Goal: Transaction & Acquisition: Book appointment/travel/reservation

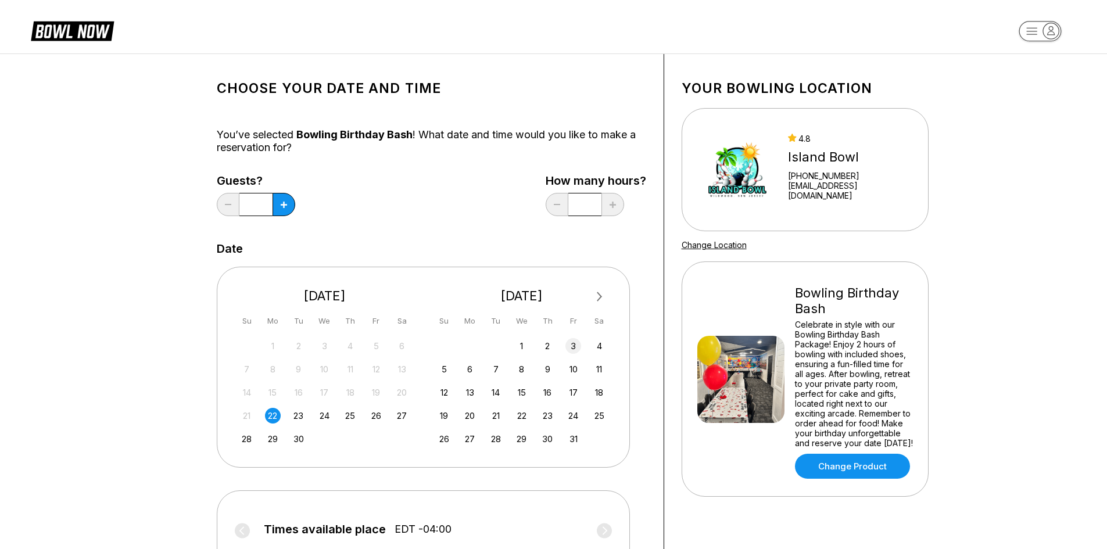
click at [572, 346] on div "3" at bounding box center [573, 346] width 16 height 16
click at [261, 202] on input "*" at bounding box center [255, 204] width 33 height 23
click at [285, 211] on button at bounding box center [283, 204] width 23 height 23
click at [285, 209] on button at bounding box center [283, 204] width 23 height 23
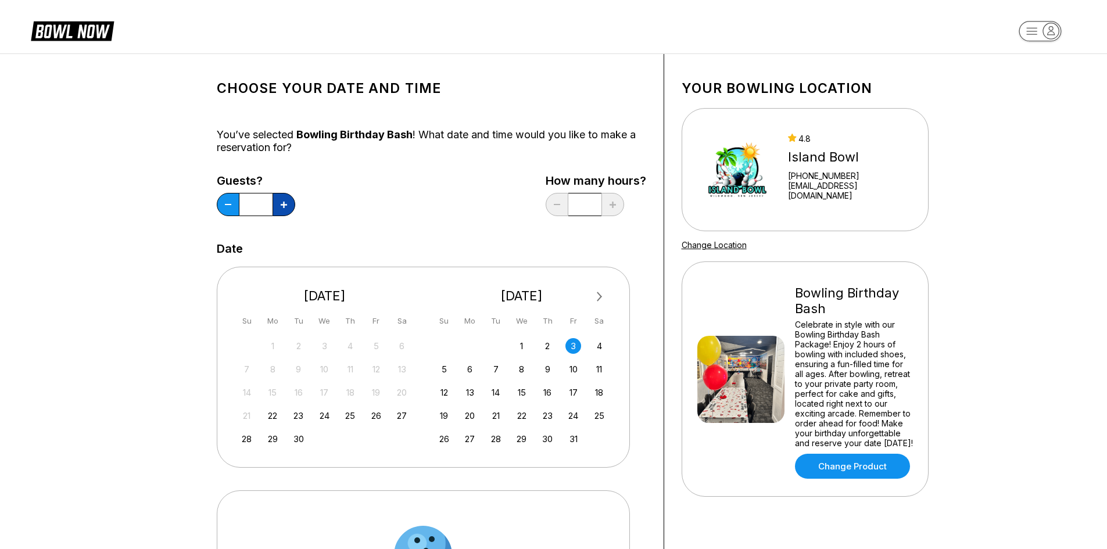
click at [285, 209] on button at bounding box center [283, 204] width 23 height 23
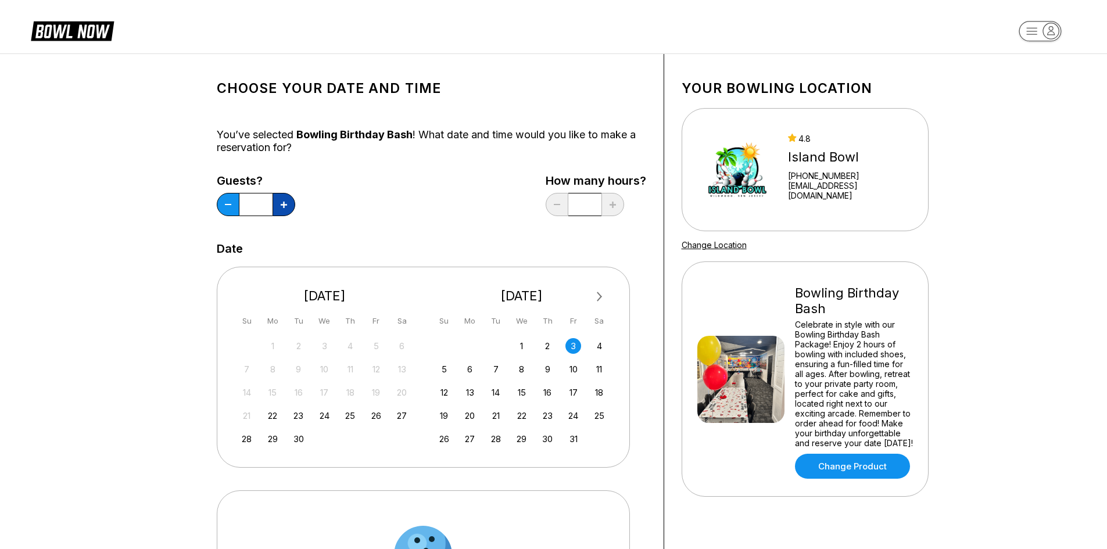
click at [285, 209] on button at bounding box center [283, 204] width 23 height 23
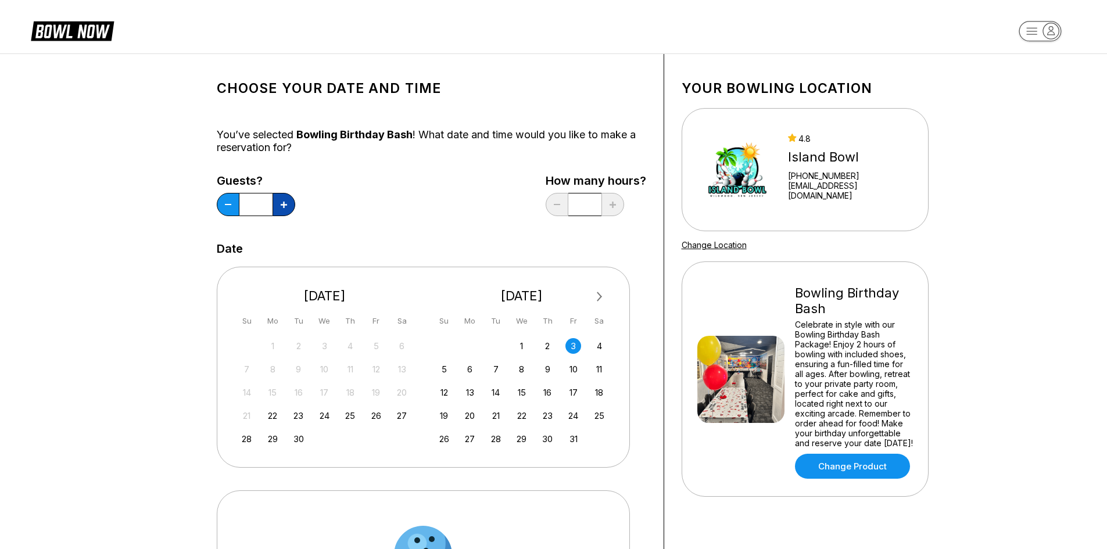
click at [285, 209] on button at bounding box center [283, 204] width 23 height 23
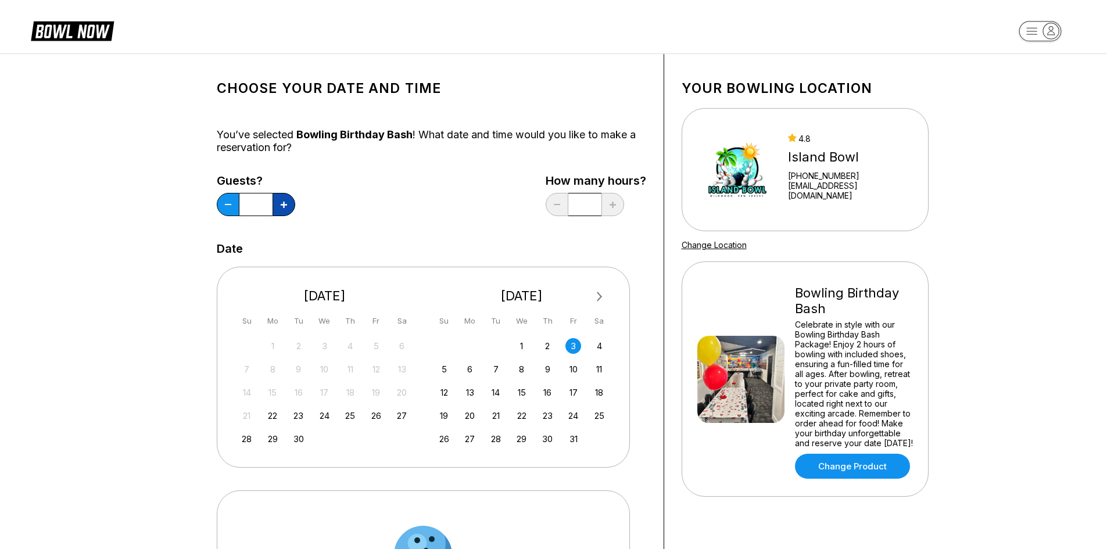
click at [285, 209] on button at bounding box center [283, 204] width 23 height 23
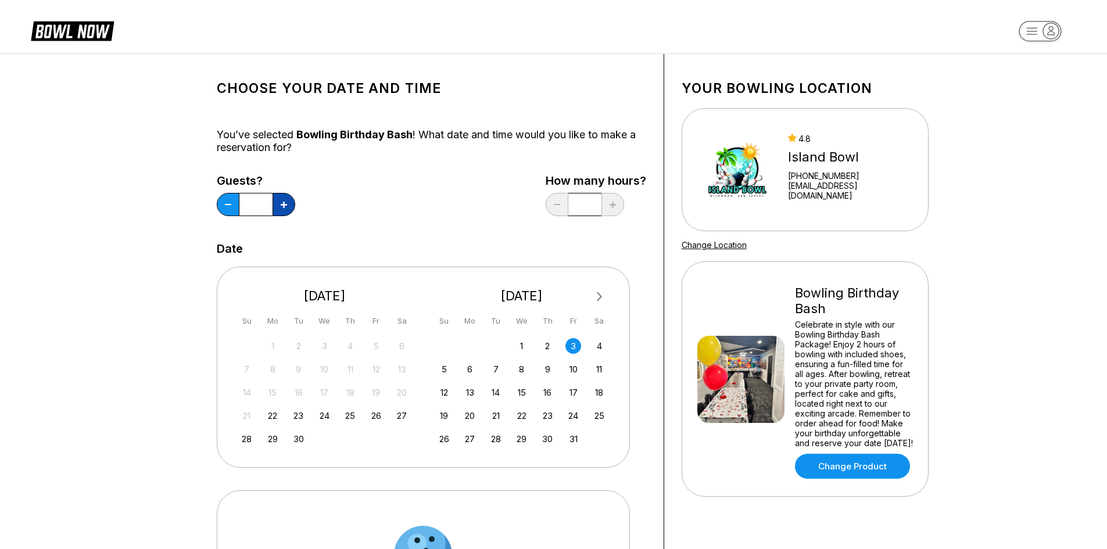
click at [285, 209] on button at bounding box center [283, 204] width 23 height 23
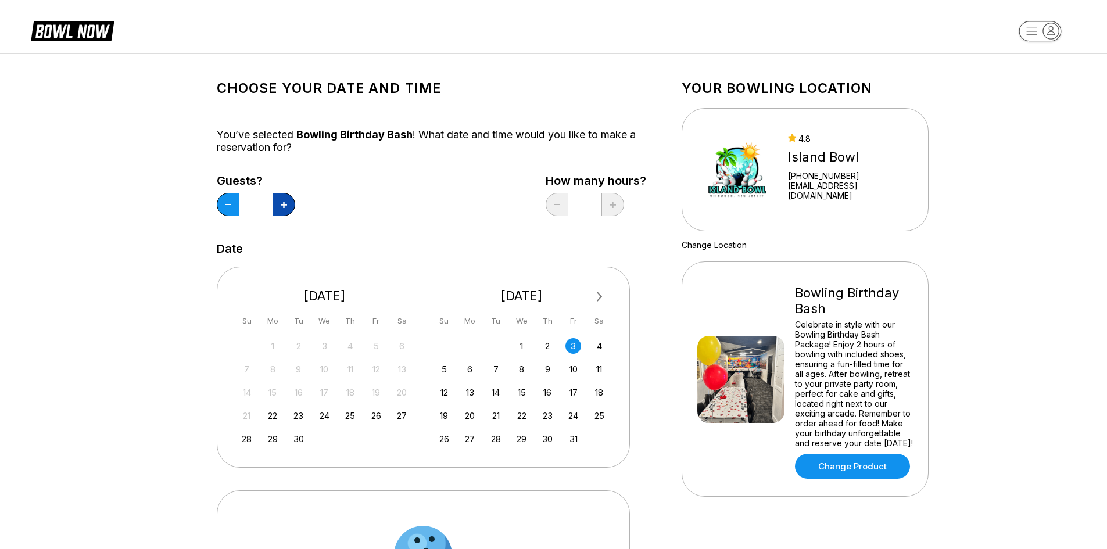
click at [285, 209] on button at bounding box center [283, 204] width 23 height 23
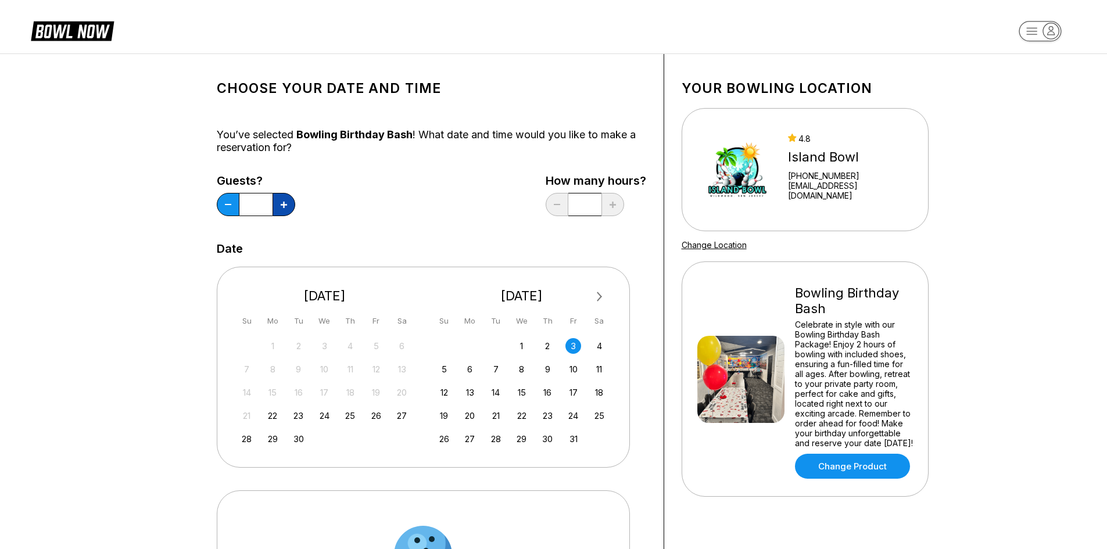
click at [285, 209] on button at bounding box center [283, 204] width 23 height 23
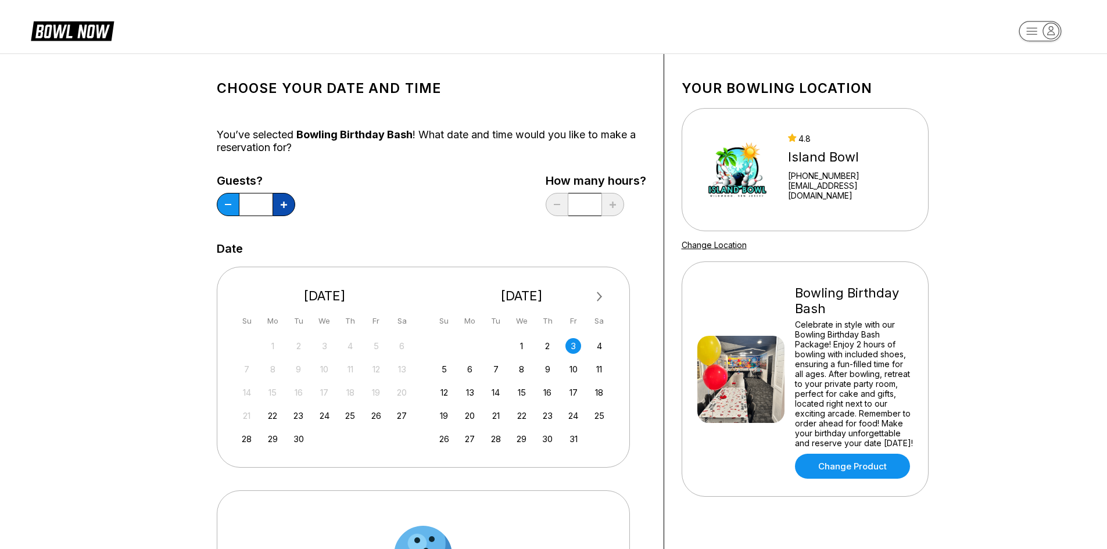
click at [285, 209] on button at bounding box center [283, 204] width 23 height 23
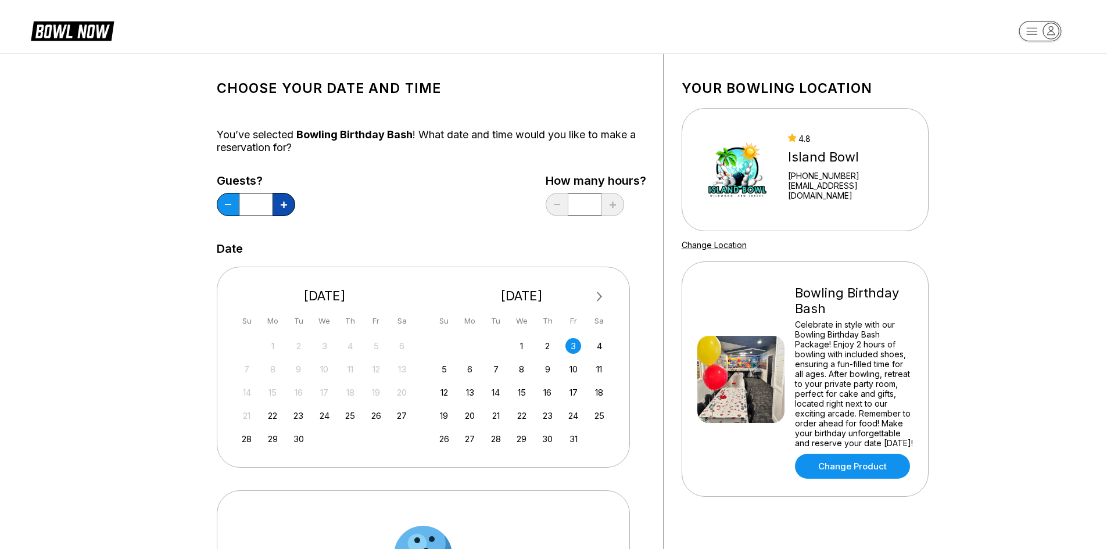
click at [285, 209] on button at bounding box center [283, 204] width 23 height 23
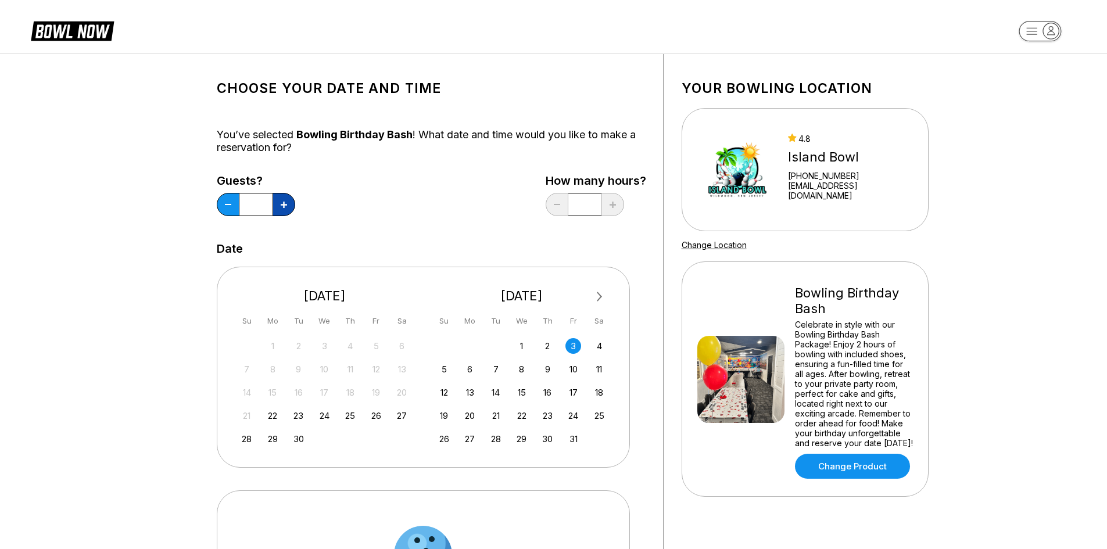
click at [285, 209] on button at bounding box center [283, 204] width 23 height 23
type input "**"
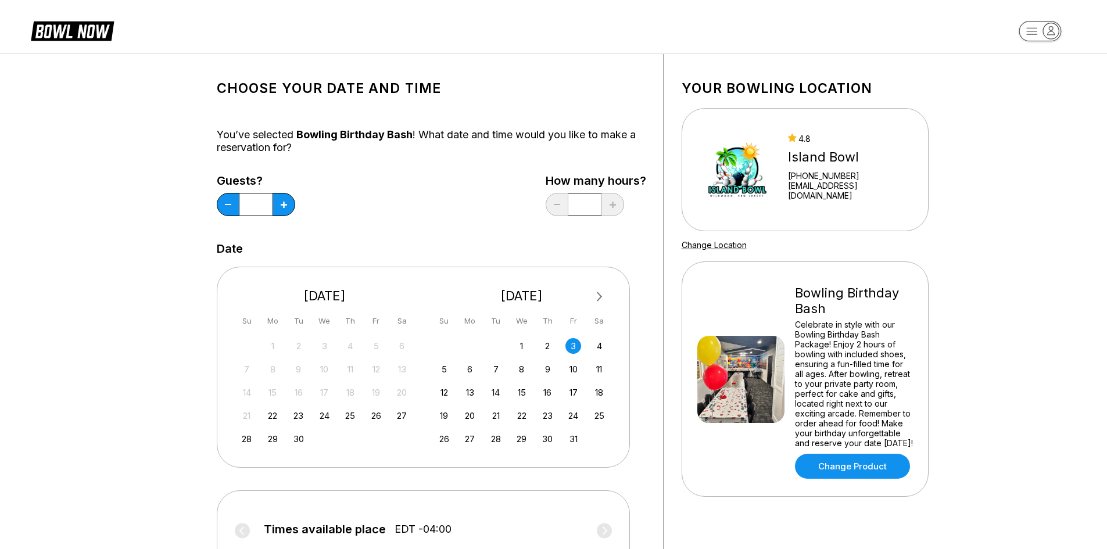
click at [591, 211] on input "*" at bounding box center [584, 204] width 33 height 23
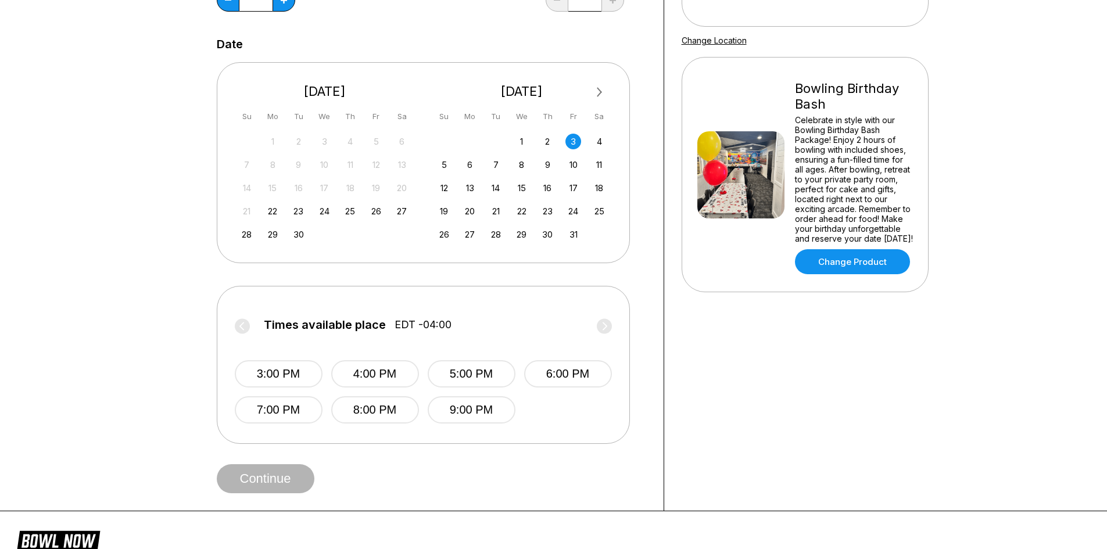
scroll to position [206, 0]
click at [480, 376] on button "5:00 PM" at bounding box center [472, 372] width 88 height 27
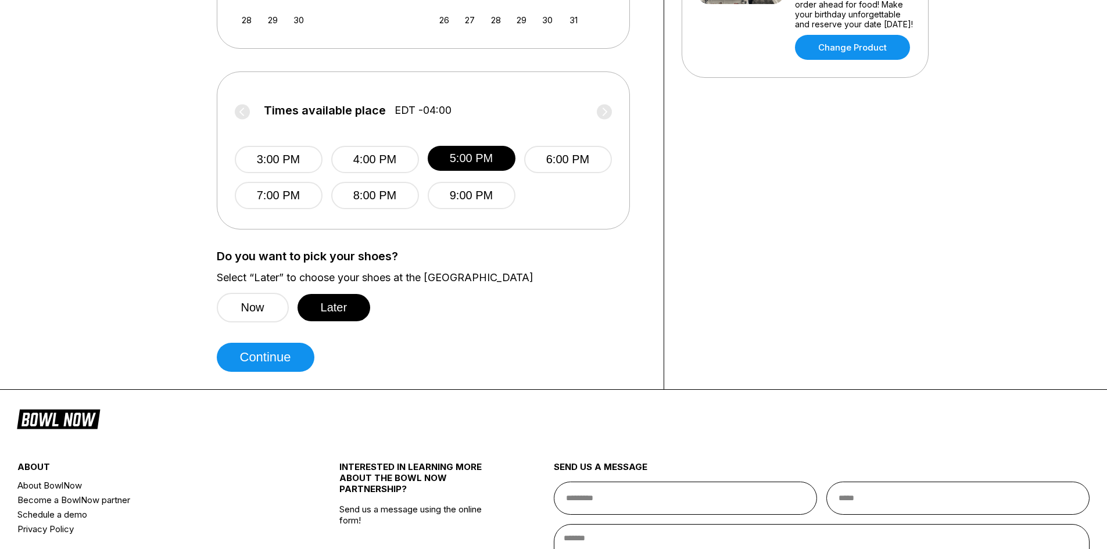
scroll to position [452, 0]
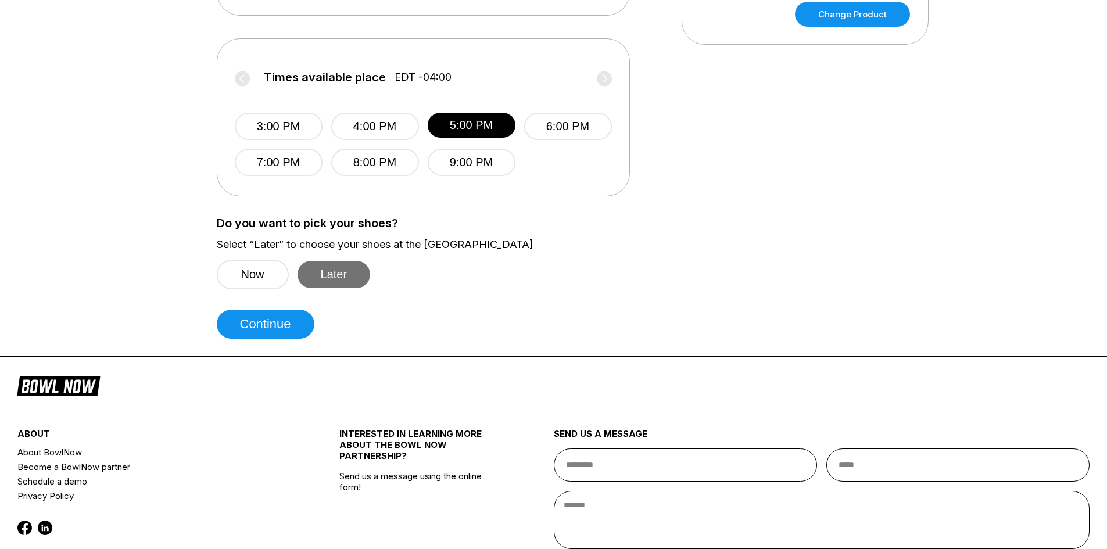
click at [335, 274] on button "Later" at bounding box center [333, 274] width 73 height 27
click at [290, 323] on button "Continue" at bounding box center [266, 324] width 98 height 29
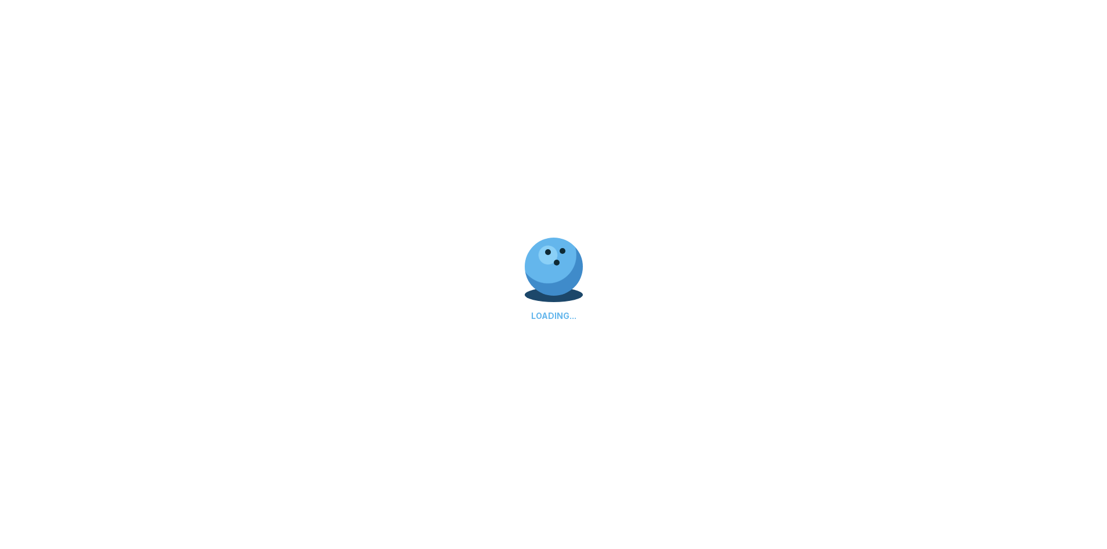
select select "**"
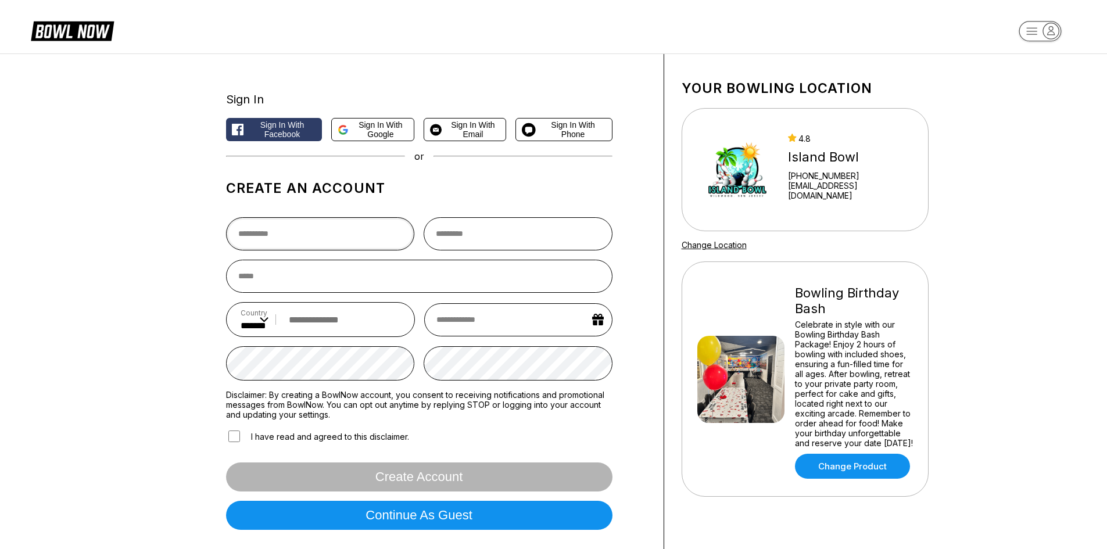
click at [274, 242] on input "text" at bounding box center [320, 233] width 189 height 33
type input "***"
type input "****"
type input "**********"
click at [311, 283] on input "email" at bounding box center [419, 276] width 386 height 33
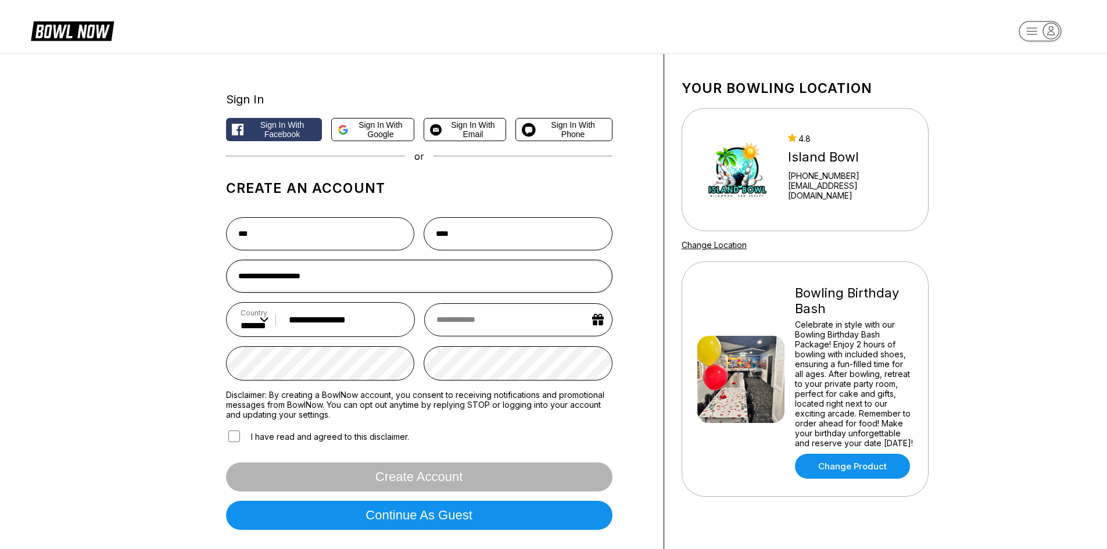
type input "**********"
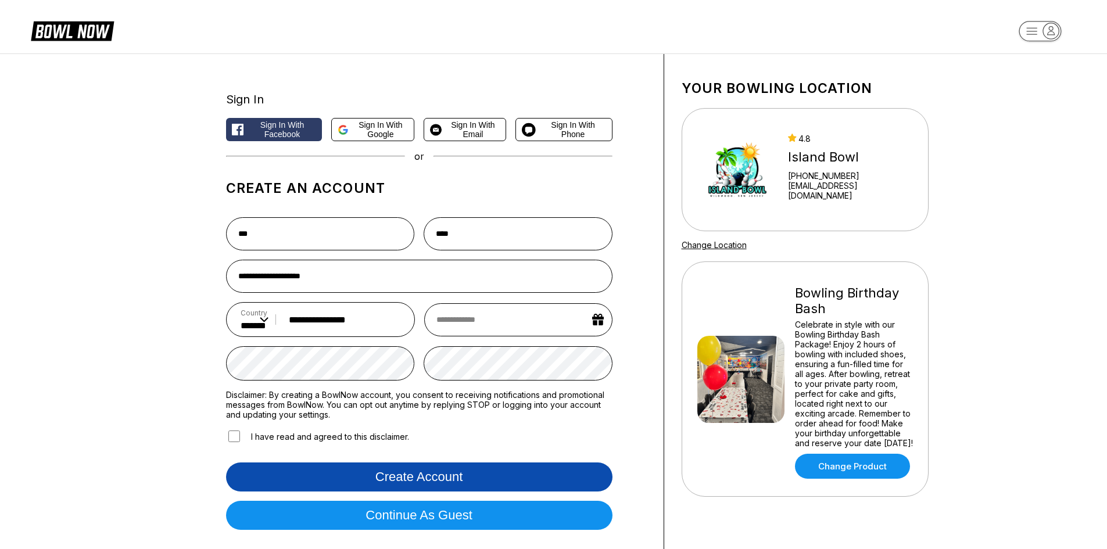
click at [353, 478] on button "Create account" at bounding box center [419, 476] width 386 height 29
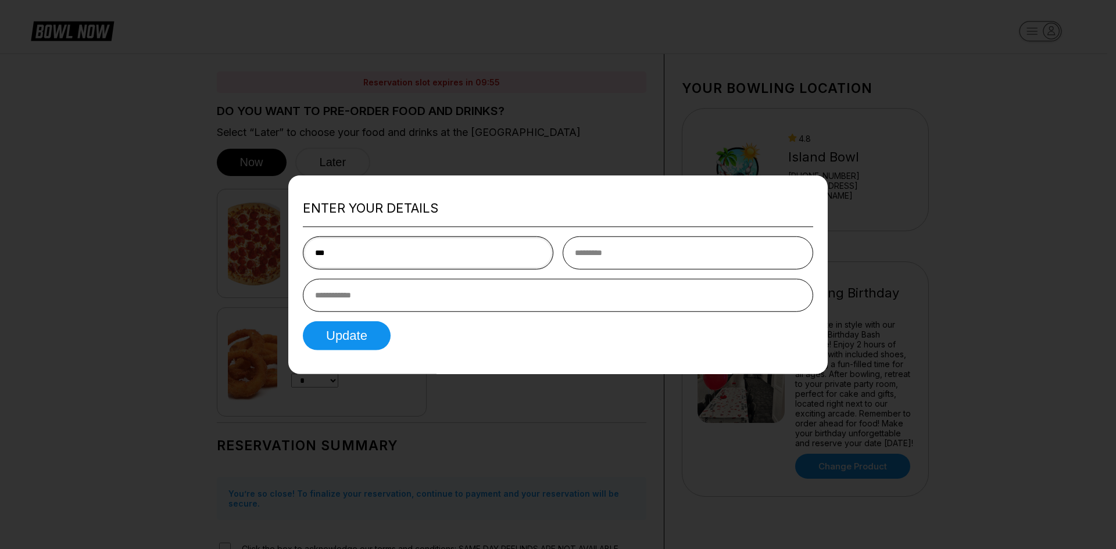
type input "***"
type input "****"
type input "**********"
click at [360, 339] on button "Update" at bounding box center [347, 335] width 88 height 29
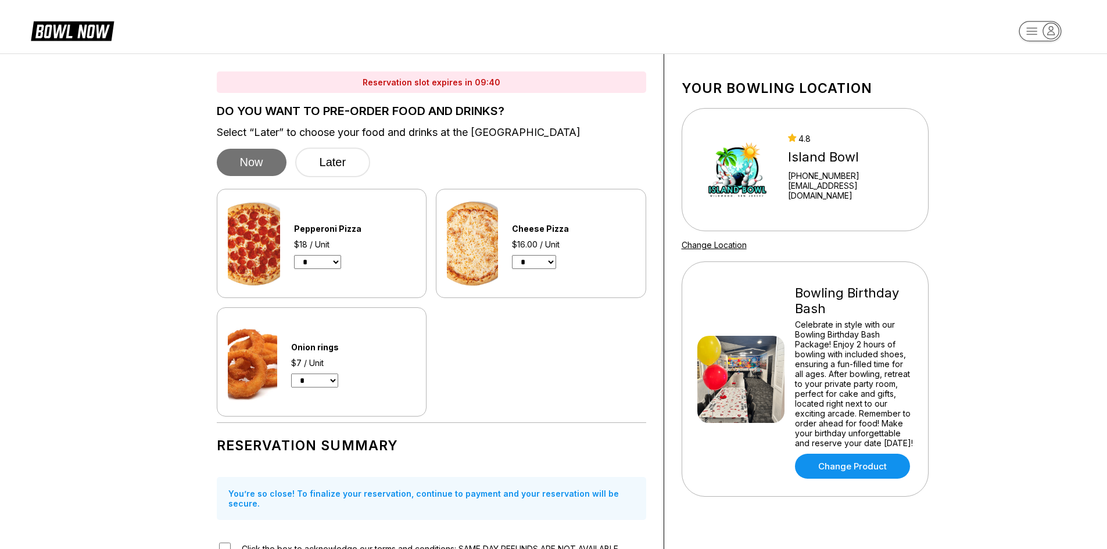
click at [265, 167] on button "Now" at bounding box center [252, 162] width 70 height 27
click at [335, 168] on button "Later" at bounding box center [333, 163] width 76 height 30
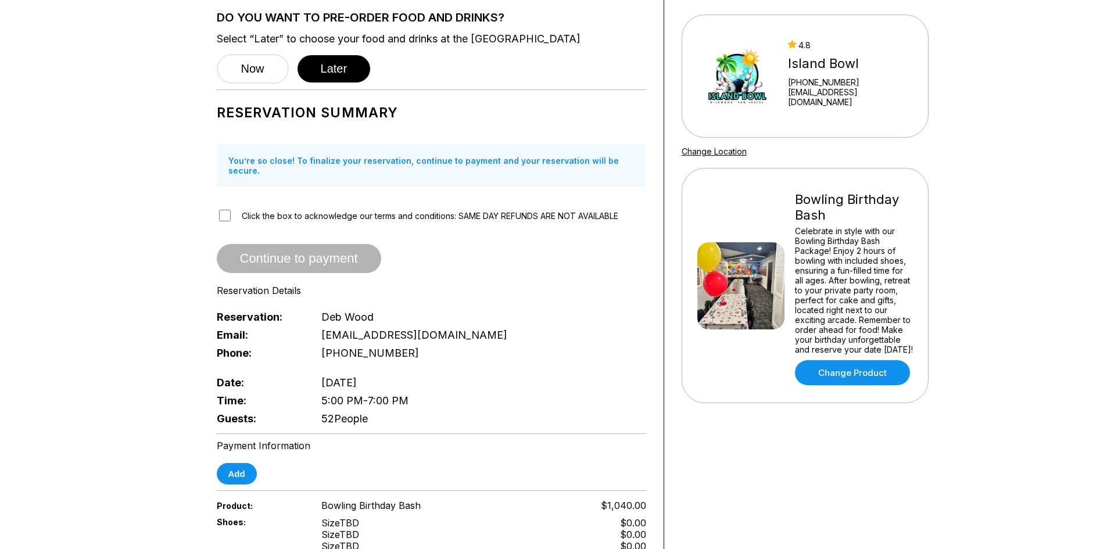
scroll to position [101, 0]
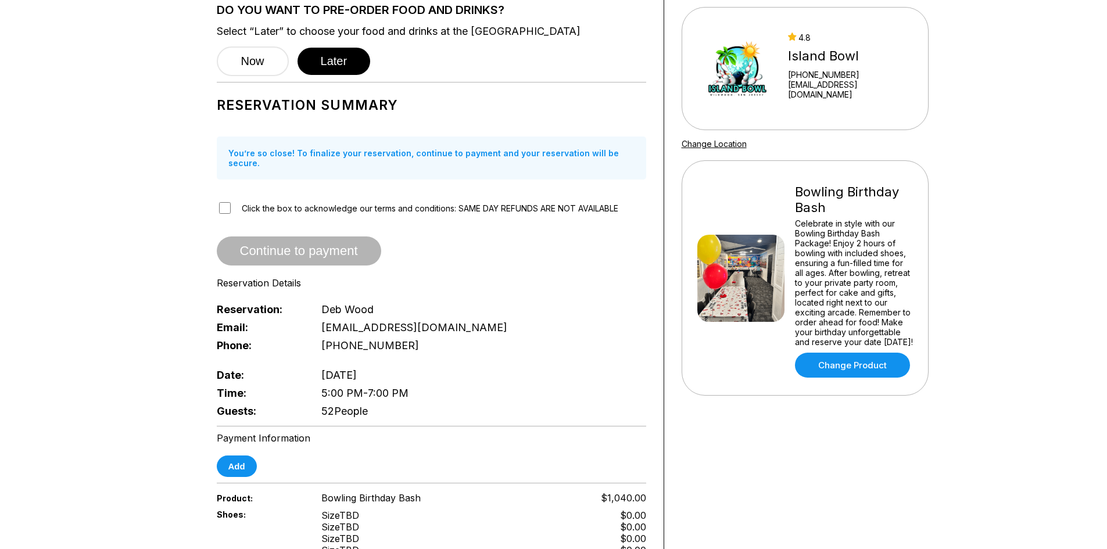
click at [383, 387] on span "5:00 PM - 7:00 PM" at bounding box center [364, 393] width 87 height 12
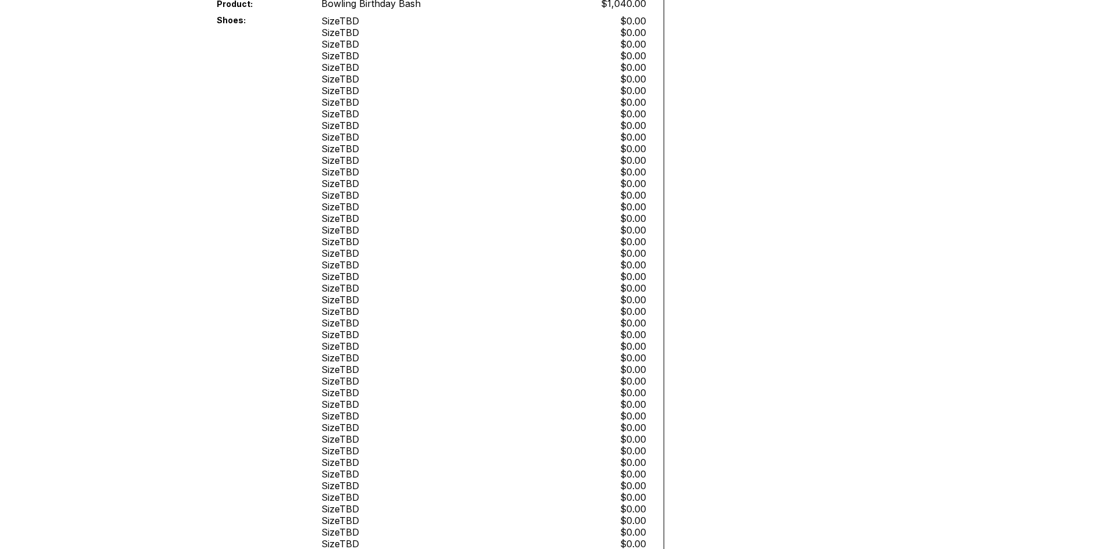
scroll to position [0, 0]
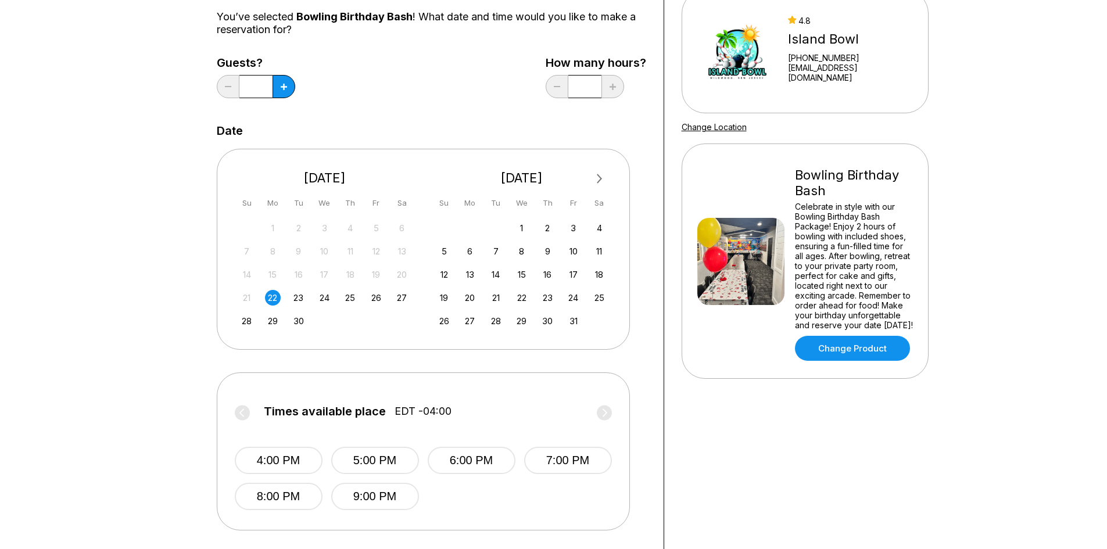
scroll to position [78, 0]
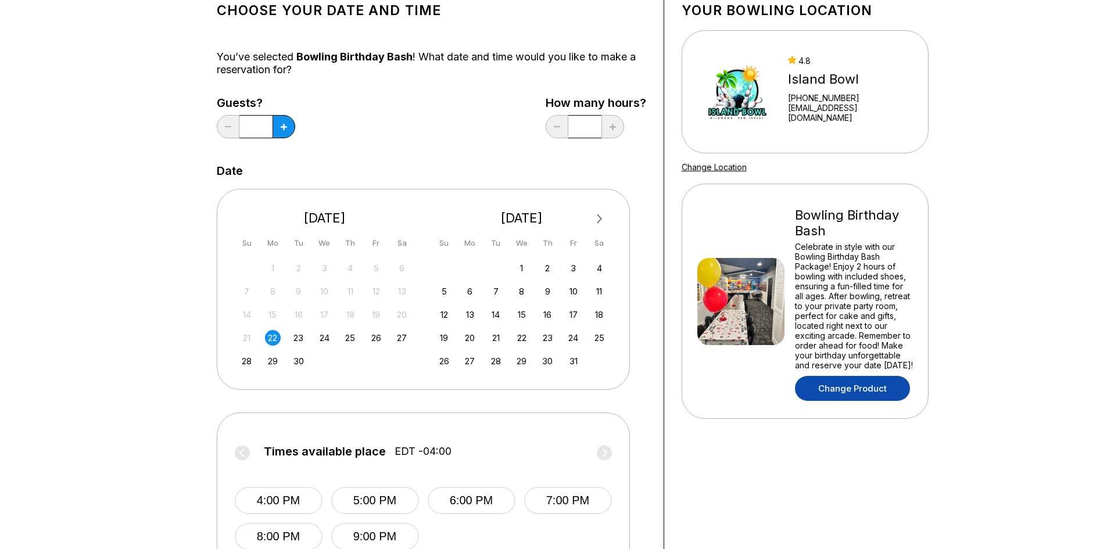
click at [867, 392] on link "Change Product" at bounding box center [852, 388] width 115 height 25
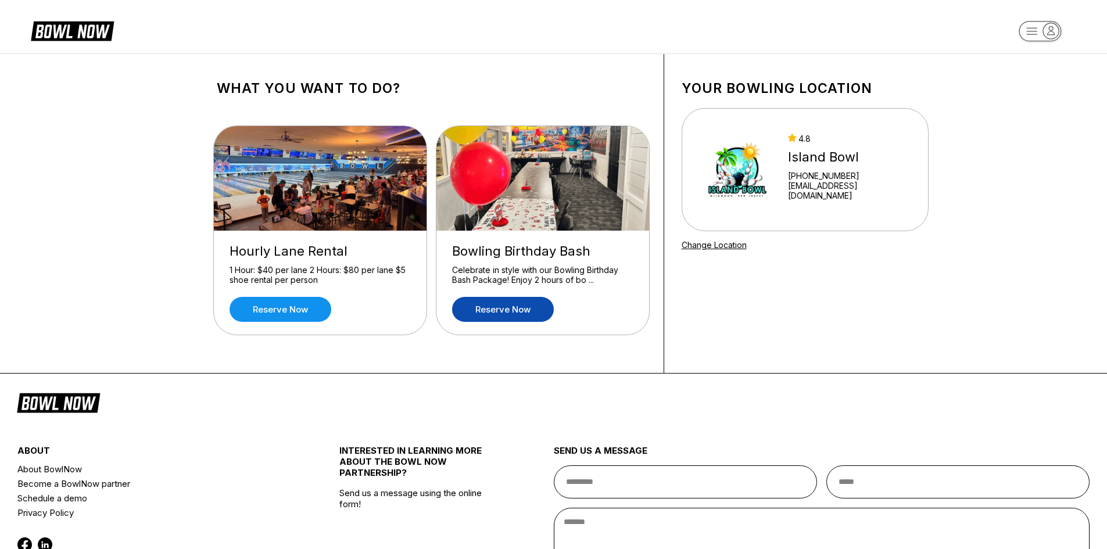
click at [531, 307] on link "Reserve now" at bounding box center [503, 309] width 102 height 25
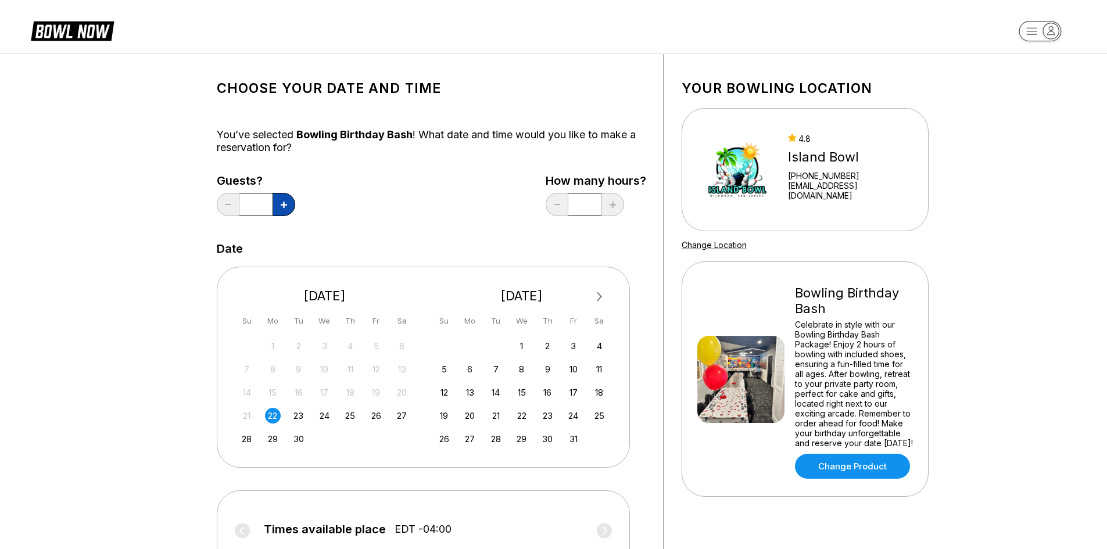
click at [284, 207] on icon at bounding box center [284, 205] width 6 height 6
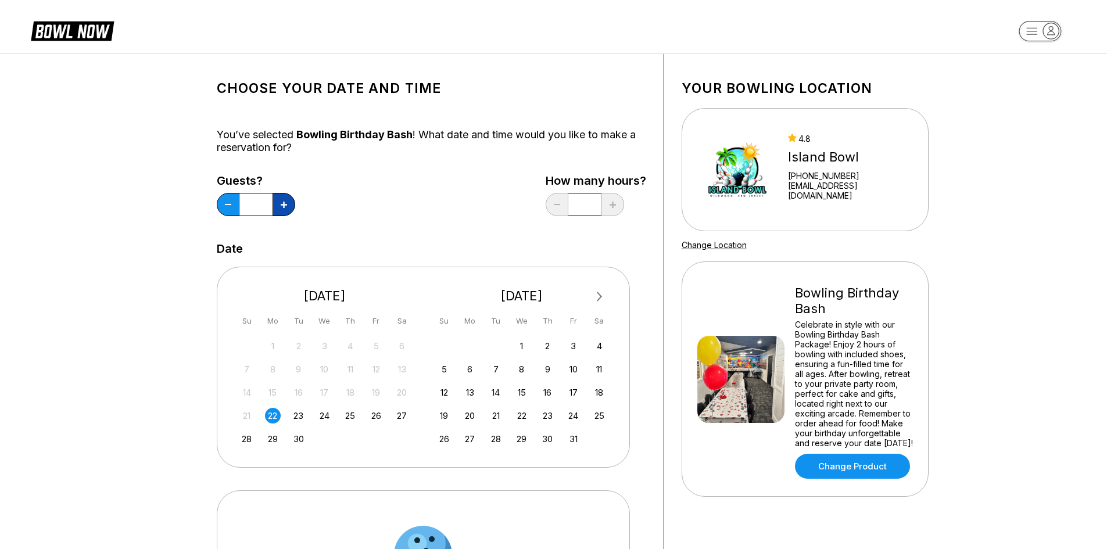
click at [284, 207] on icon at bounding box center [284, 205] width 6 height 6
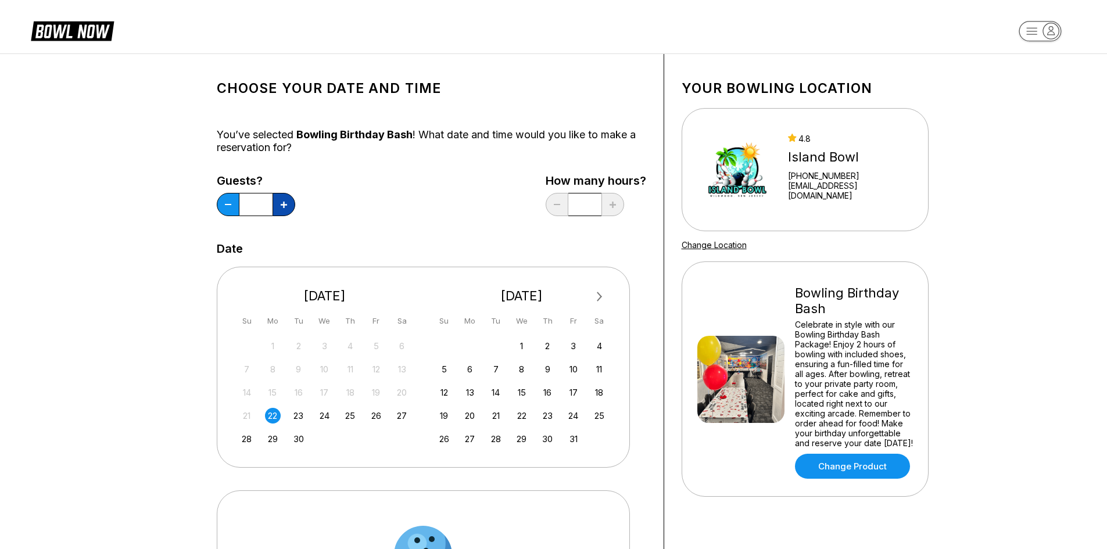
click at [284, 207] on icon at bounding box center [284, 205] width 6 height 6
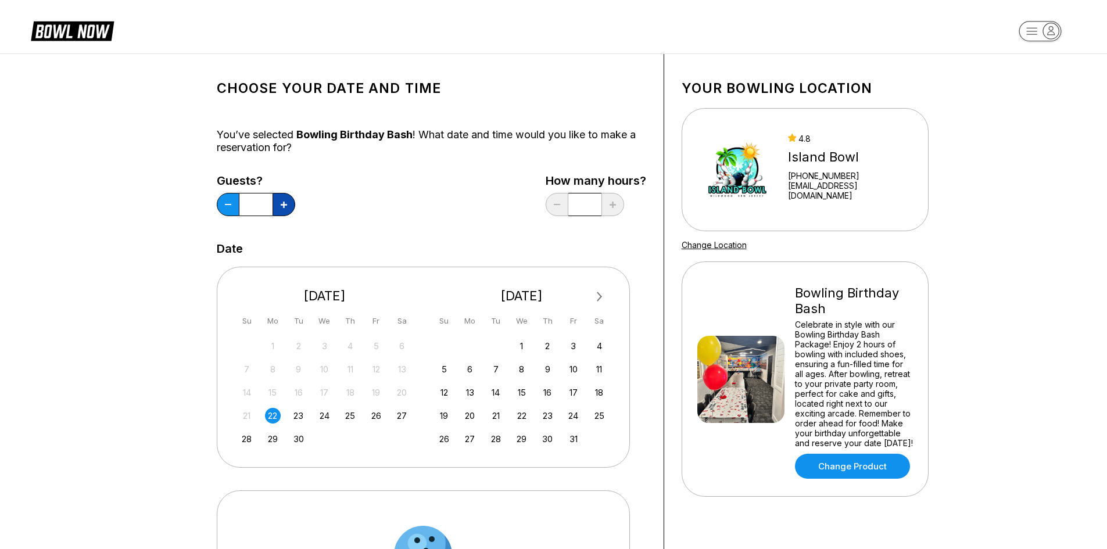
click at [284, 207] on icon at bounding box center [284, 205] width 6 height 6
click at [282, 206] on icon at bounding box center [284, 205] width 6 height 6
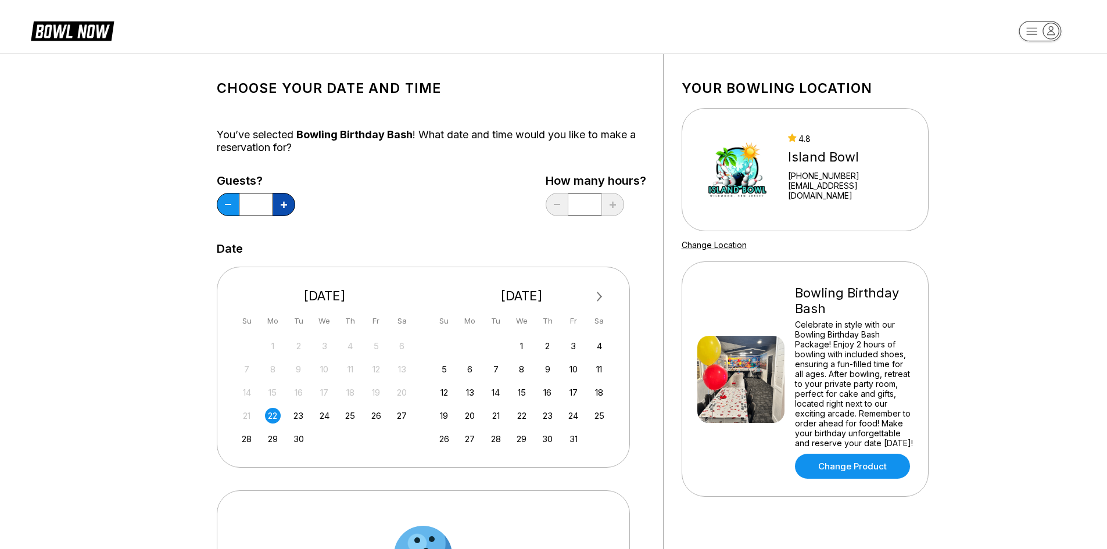
click at [282, 206] on icon at bounding box center [284, 205] width 6 height 6
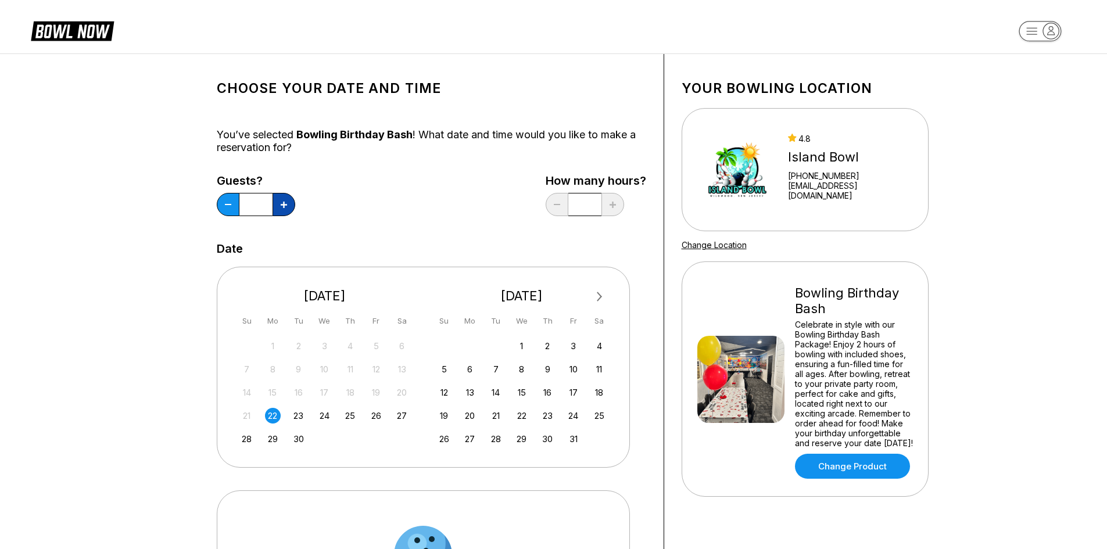
click at [282, 206] on icon at bounding box center [284, 205] width 6 height 6
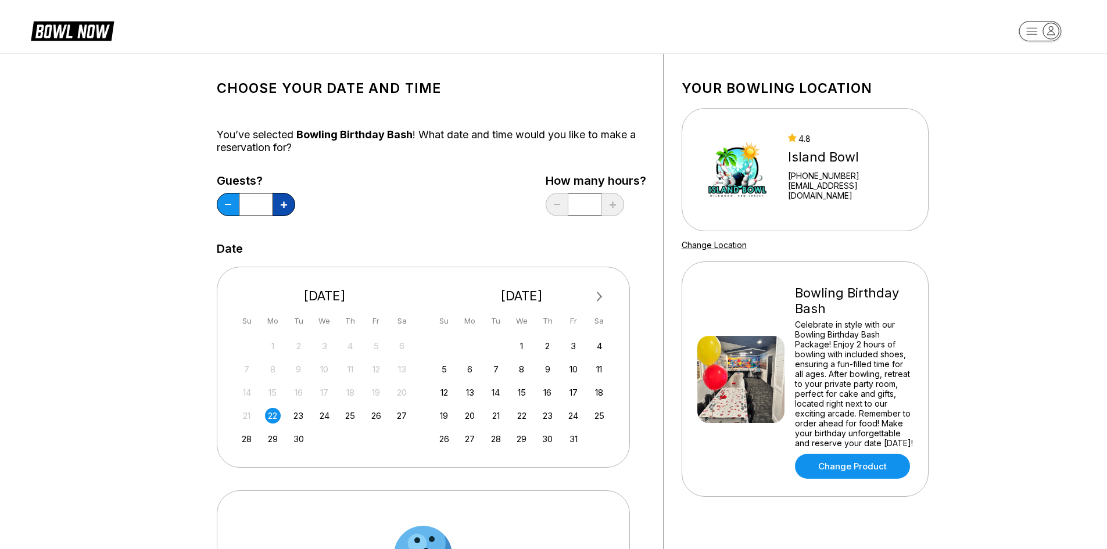
click at [282, 206] on icon at bounding box center [284, 205] width 6 height 6
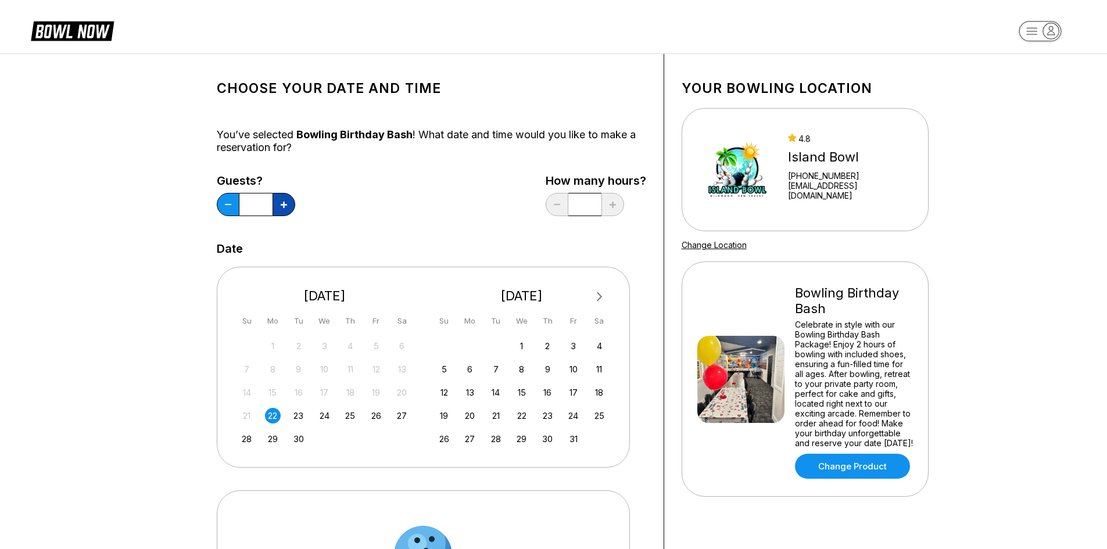
click at [282, 206] on icon at bounding box center [284, 205] width 6 height 6
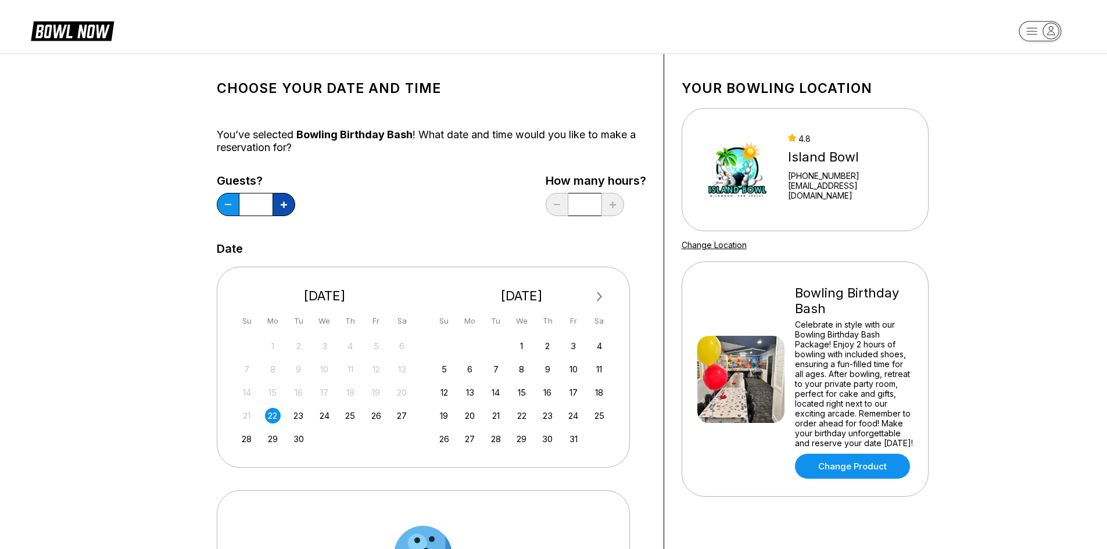
click at [282, 206] on icon at bounding box center [284, 205] width 6 height 6
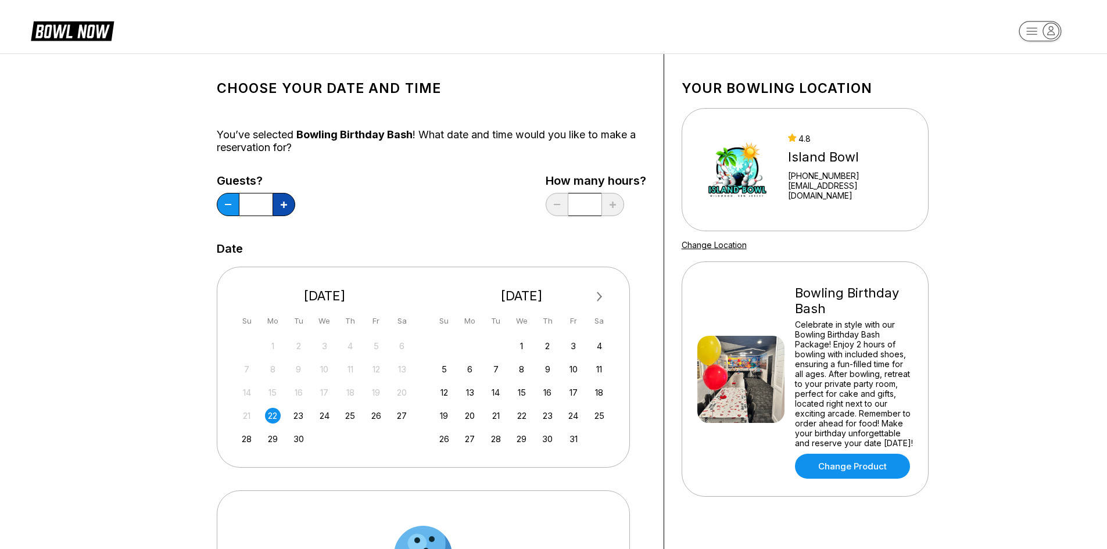
click at [282, 206] on icon at bounding box center [284, 205] width 6 height 6
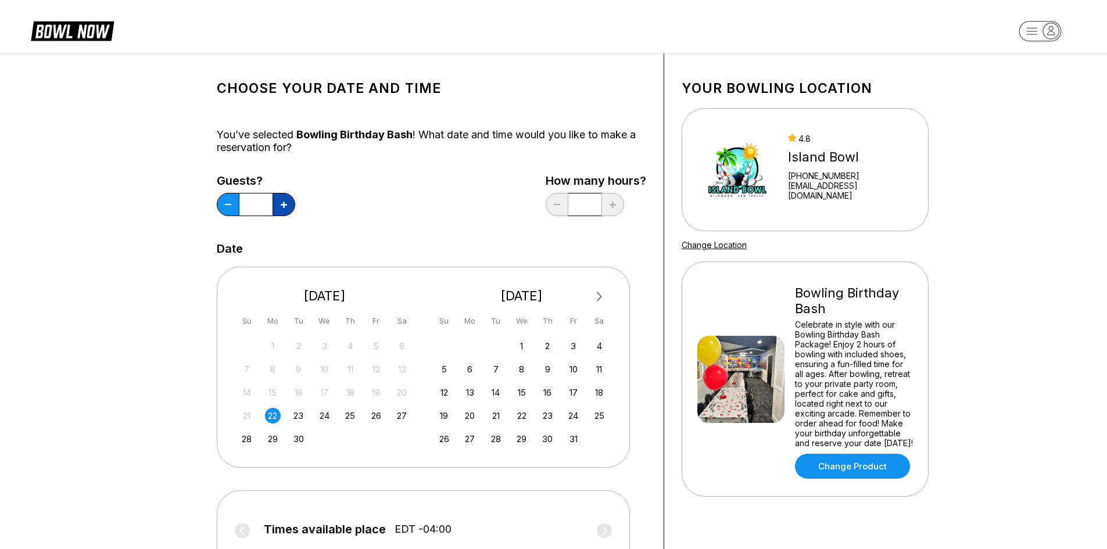
click at [282, 206] on icon at bounding box center [284, 205] width 6 height 6
type input "**"
click at [572, 346] on div "3" at bounding box center [573, 346] width 16 height 16
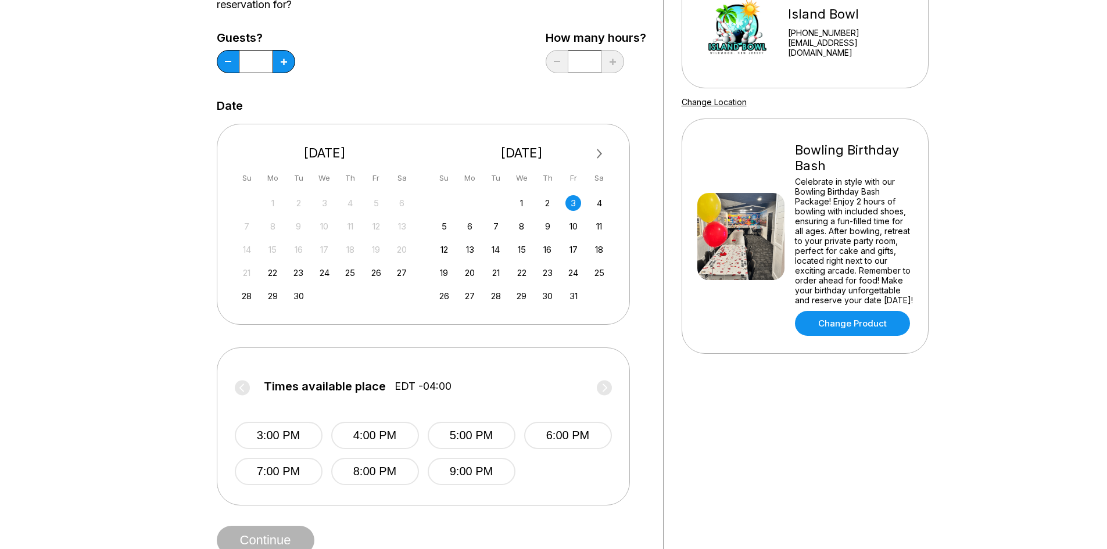
scroll to position [182, 0]
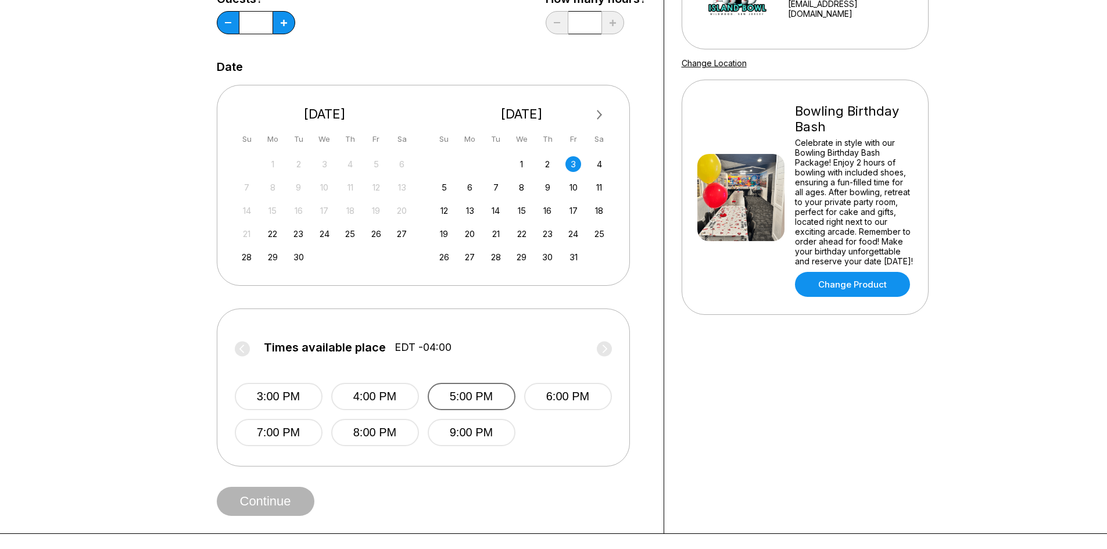
click at [454, 393] on button "5:00 PM" at bounding box center [472, 396] width 88 height 27
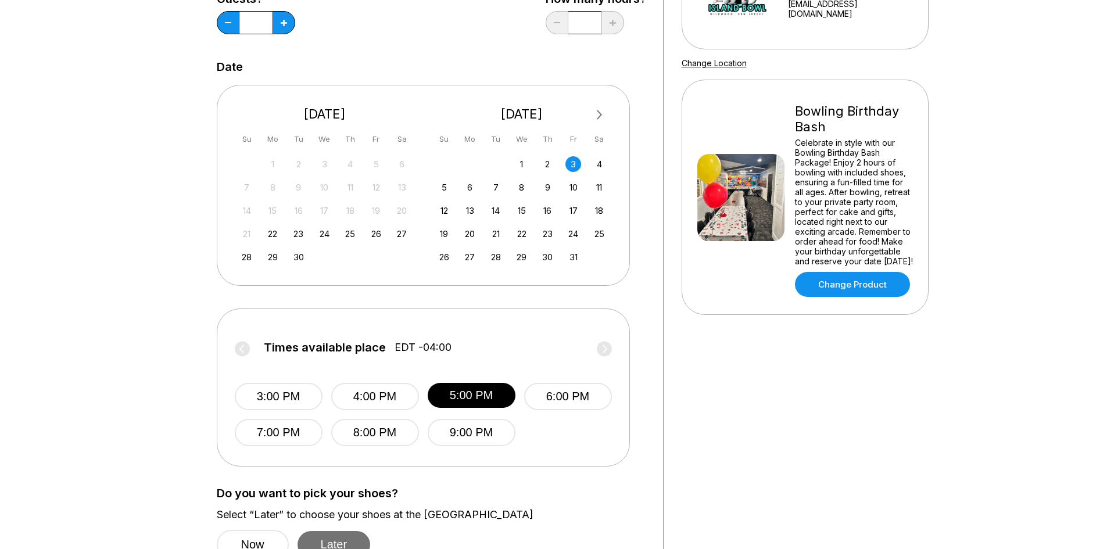
click at [316, 541] on button "Later" at bounding box center [333, 544] width 73 height 27
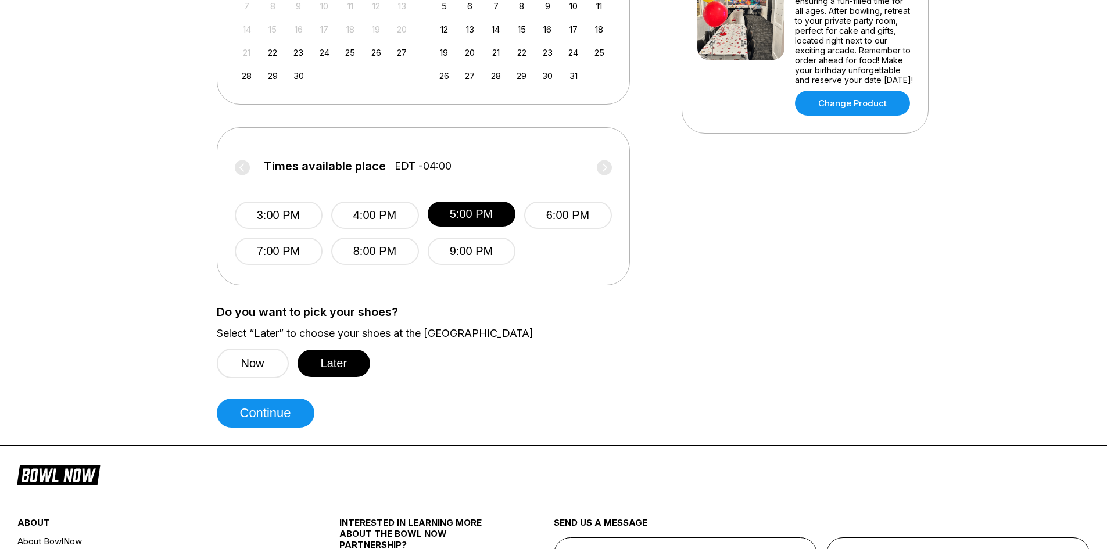
scroll to position [371, 0]
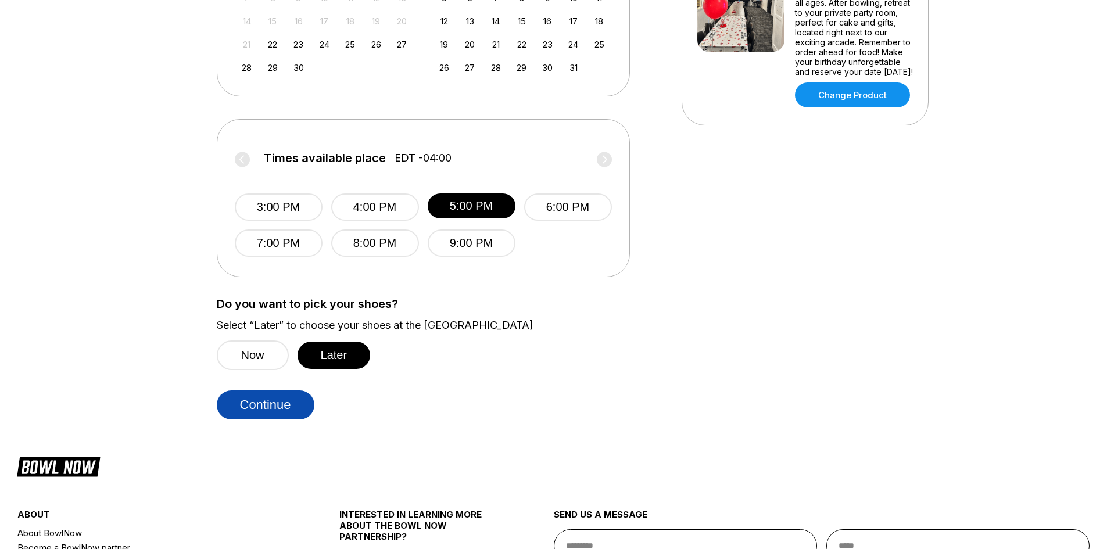
click at [295, 405] on button "Continue" at bounding box center [266, 404] width 98 height 29
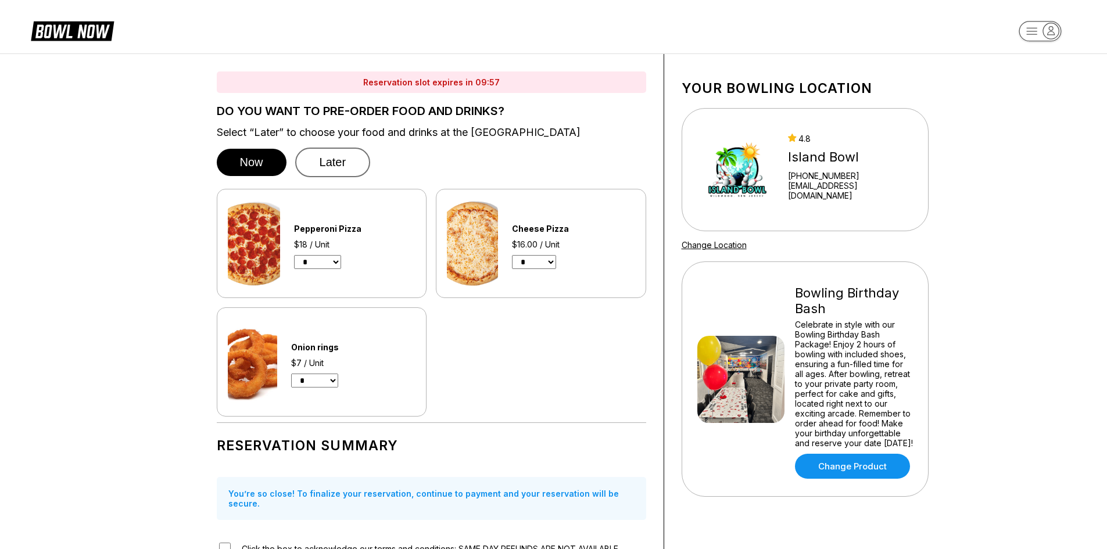
click at [327, 165] on button "Later" at bounding box center [333, 163] width 76 height 30
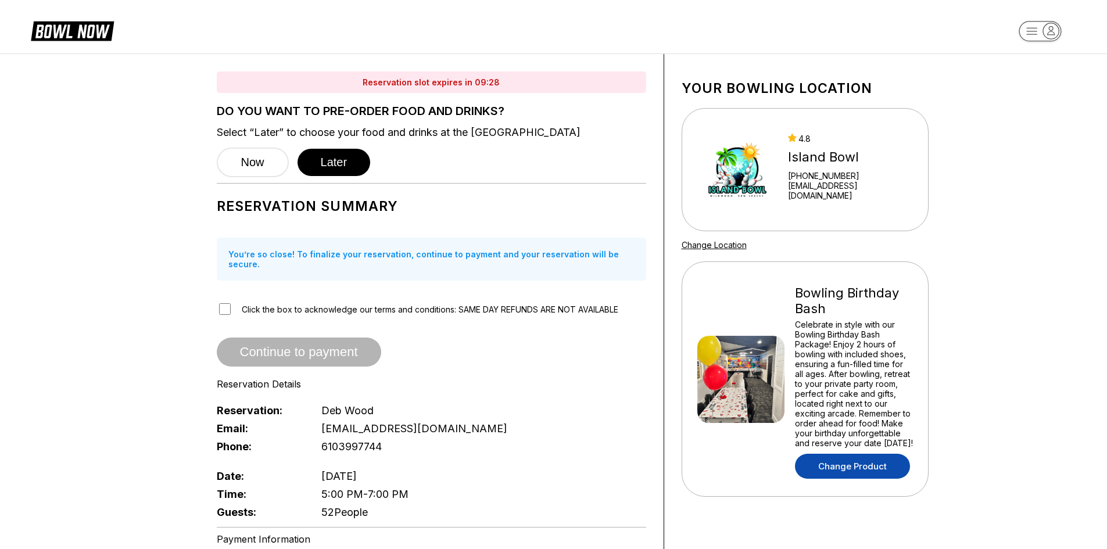
click at [874, 465] on link "Change Product" at bounding box center [852, 466] width 115 height 25
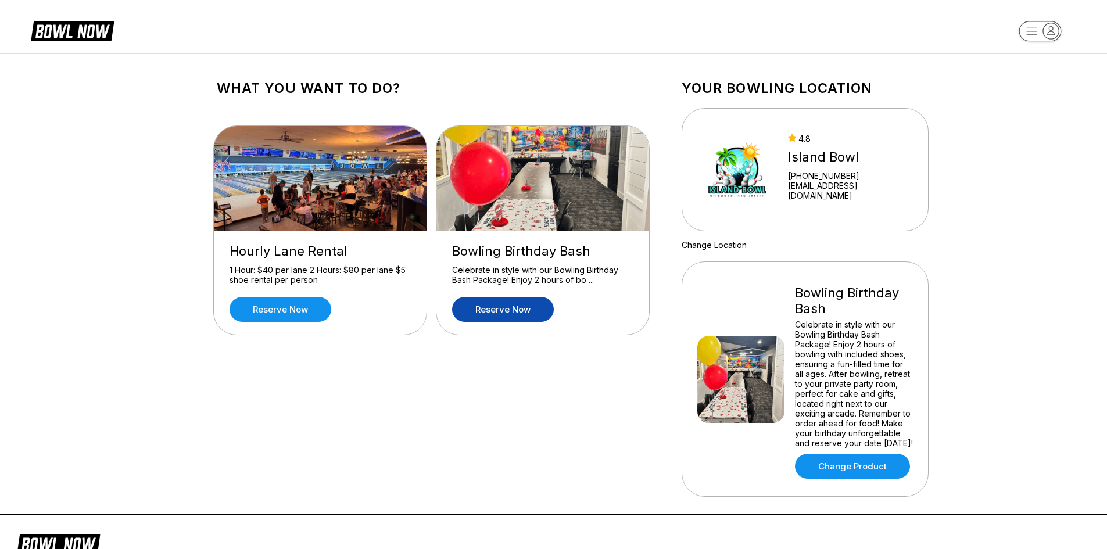
click at [494, 312] on link "Reserve now" at bounding box center [503, 309] width 102 height 25
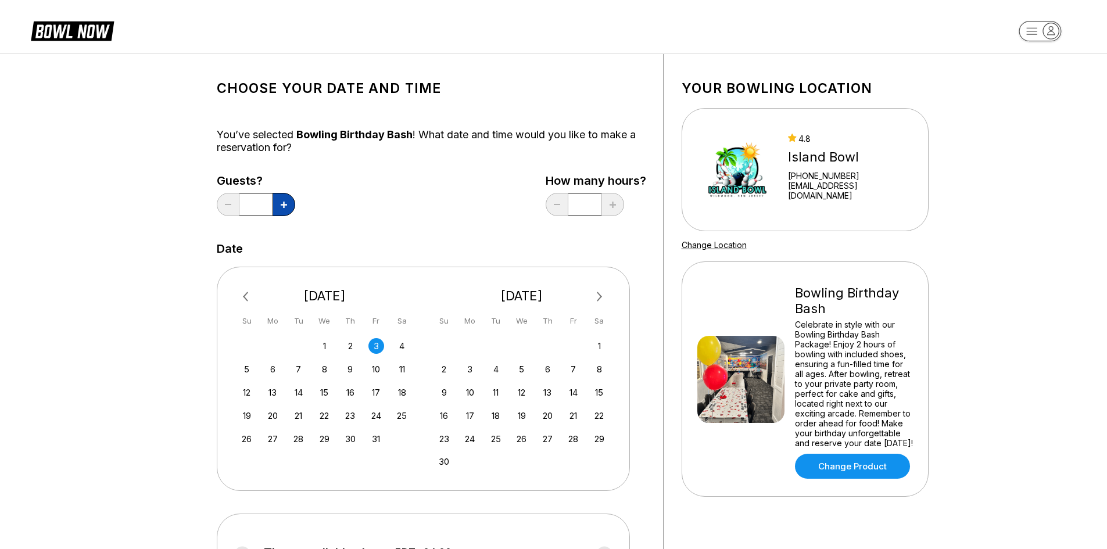
click at [288, 202] on button at bounding box center [283, 204] width 23 height 23
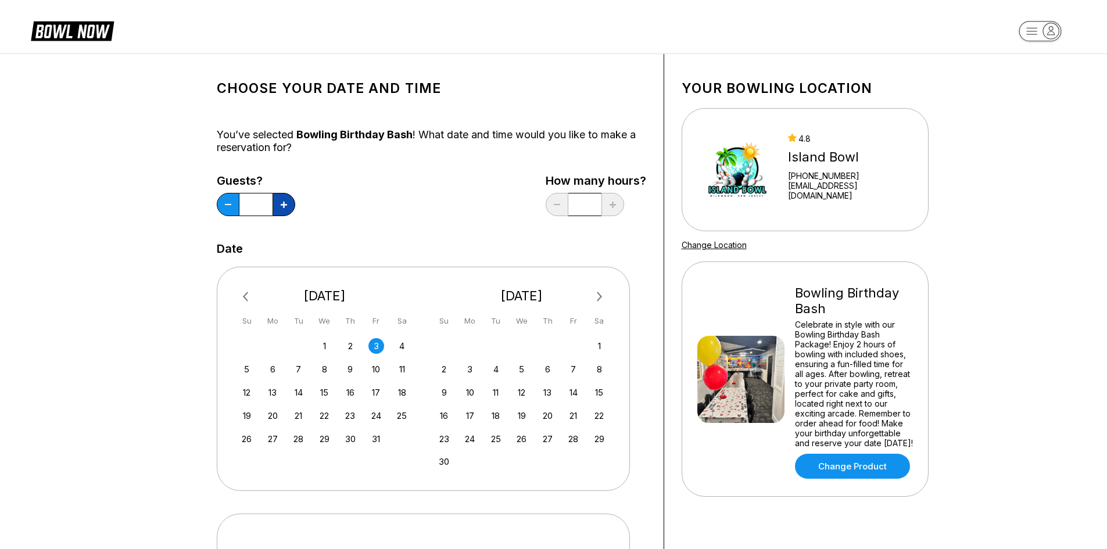
click at [288, 202] on button at bounding box center [283, 204] width 23 height 23
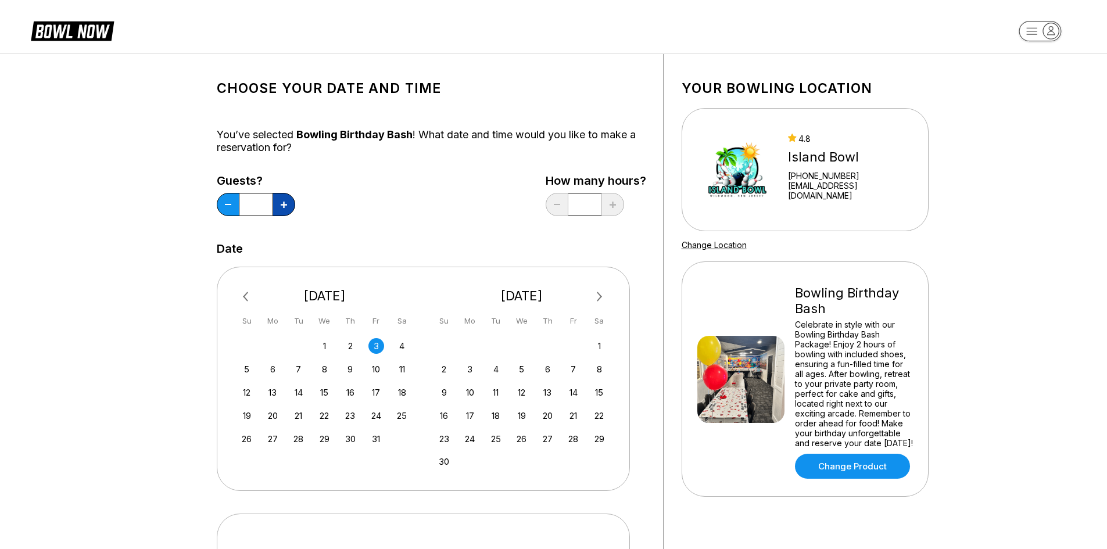
click at [288, 202] on button at bounding box center [283, 204] width 23 height 23
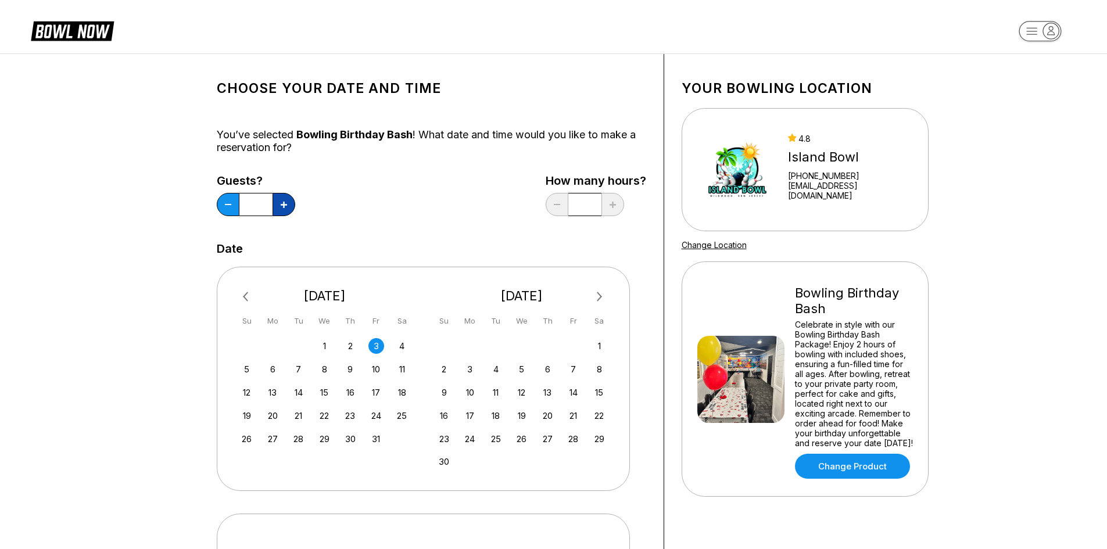
click at [288, 202] on button at bounding box center [283, 204] width 23 height 23
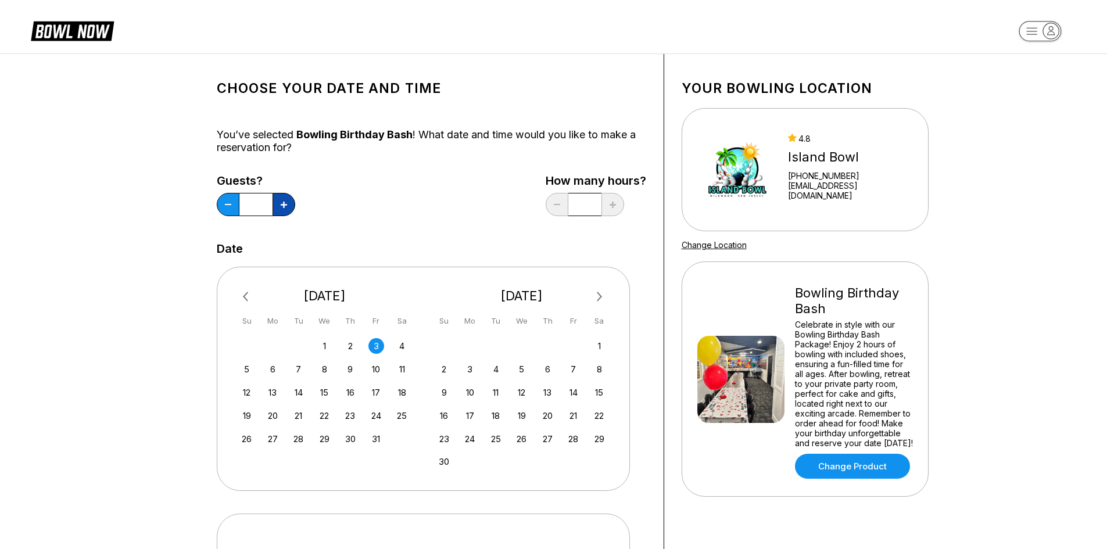
click at [288, 202] on button at bounding box center [283, 204] width 23 height 23
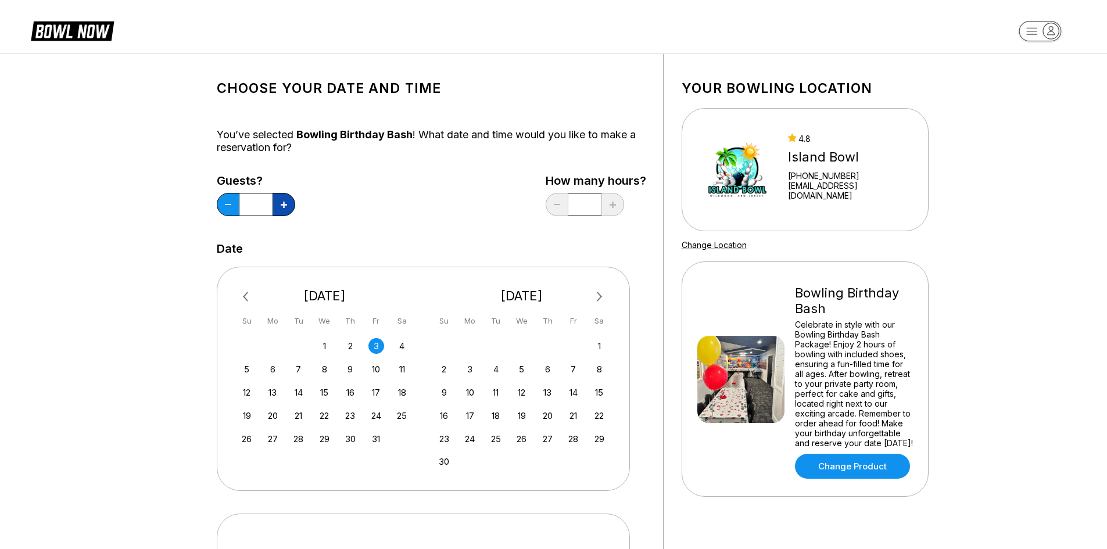
click at [288, 202] on button at bounding box center [283, 204] width 23 height 23
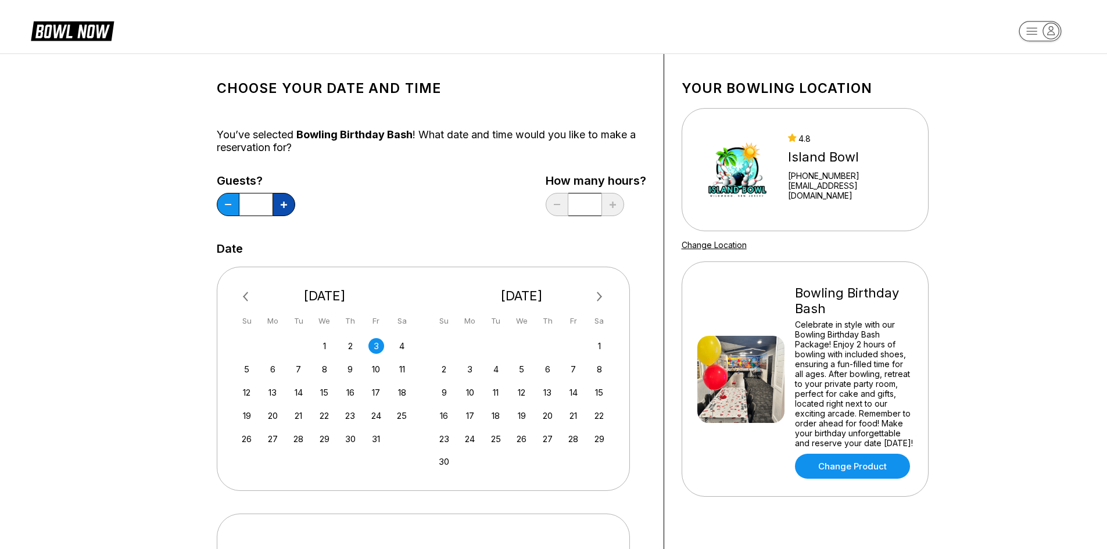
click at [288, 202] on button at bounding box center [283, 204] width 23 height 23
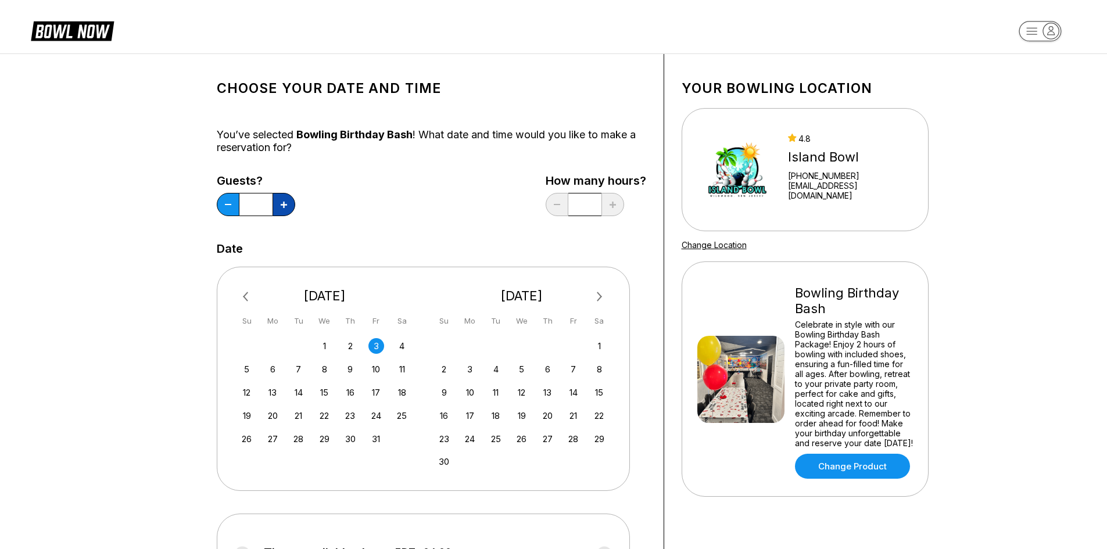
click at [288, 202] on button at bounding box center [283, 204] width 23 height 23
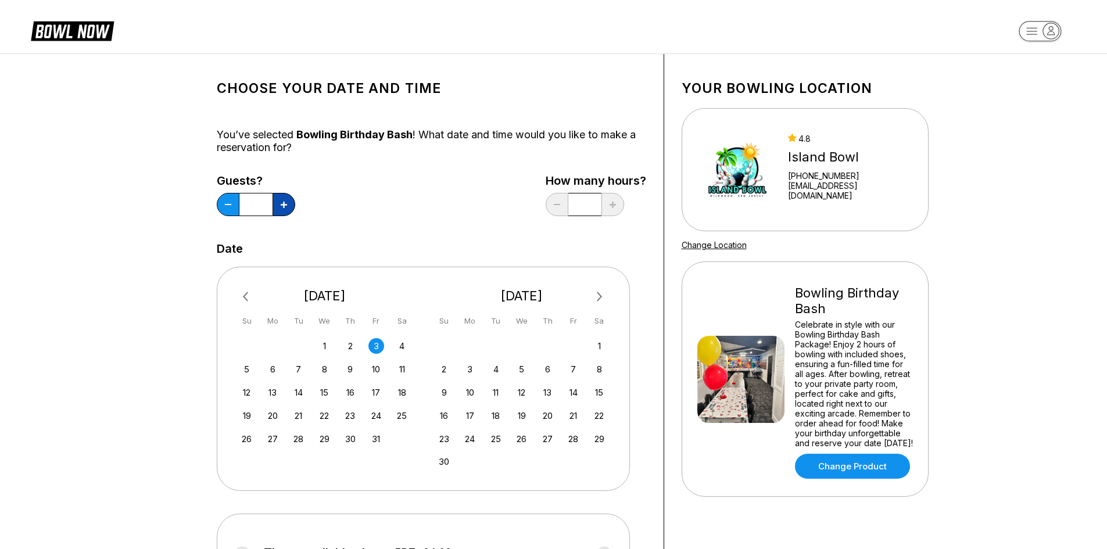
click at [288, 202] on button at bounding box center [283, 204] width 23 height 23
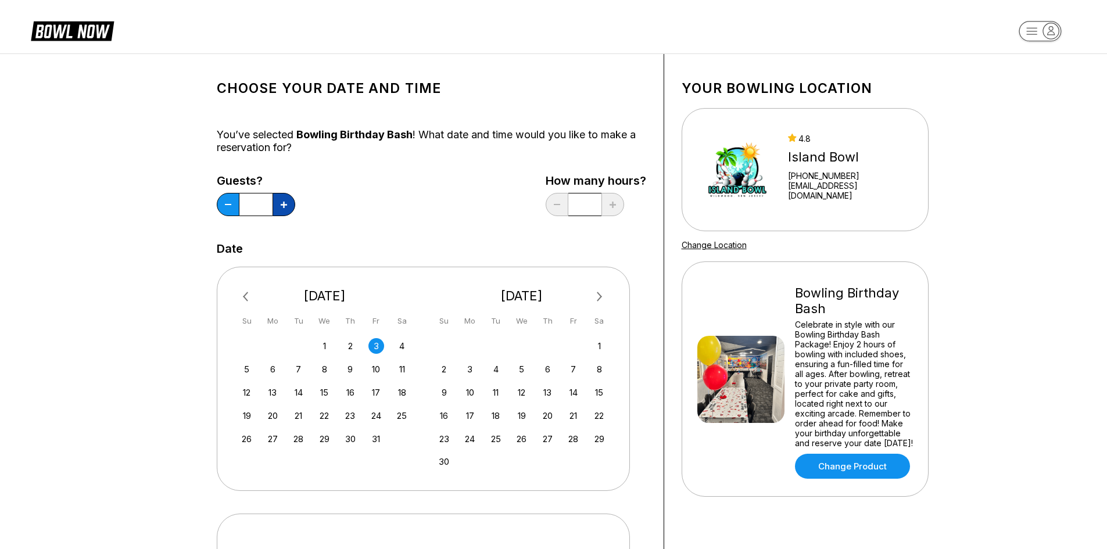
click at [288, 202] on button at bounding box center [283, 204] width 23 height 23
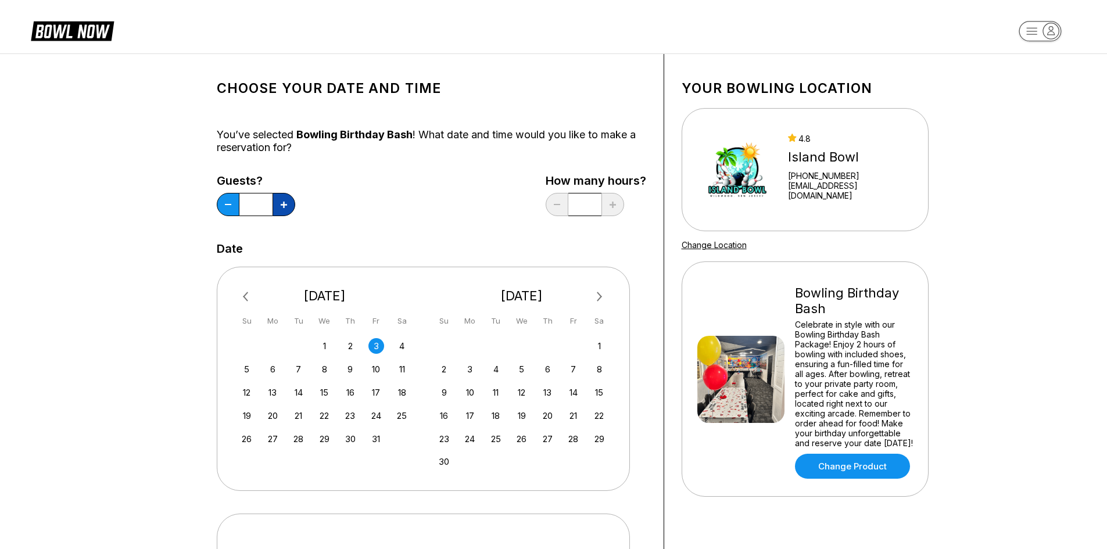
click at [288, 202] on button at bounding box center [283, 204] width 23 height 23
type input "**"
click at [593, 212] on input "*" at bounding box center [584, 204] width 33 height 23
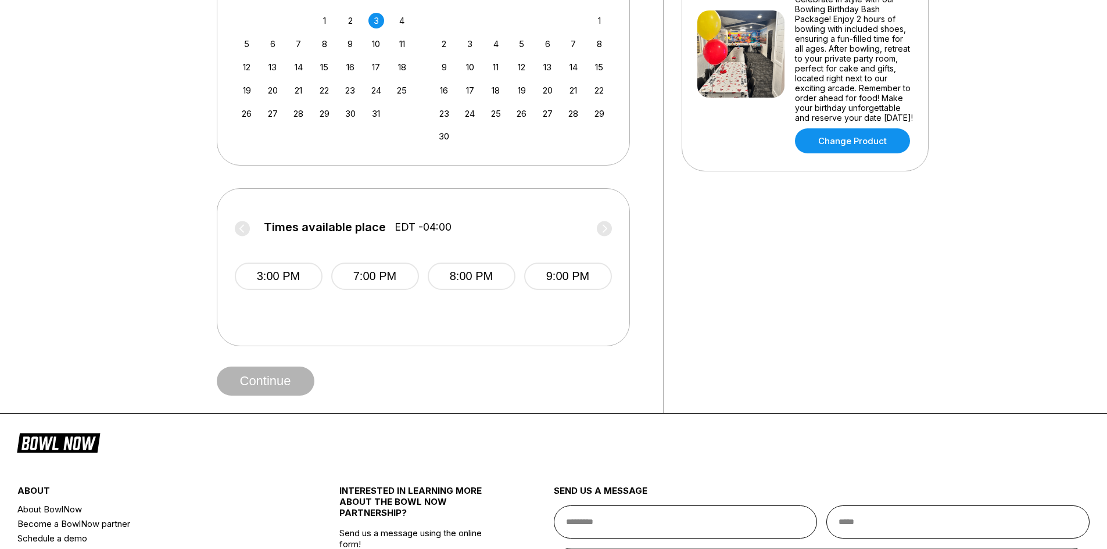
scroll to position [331, 0]
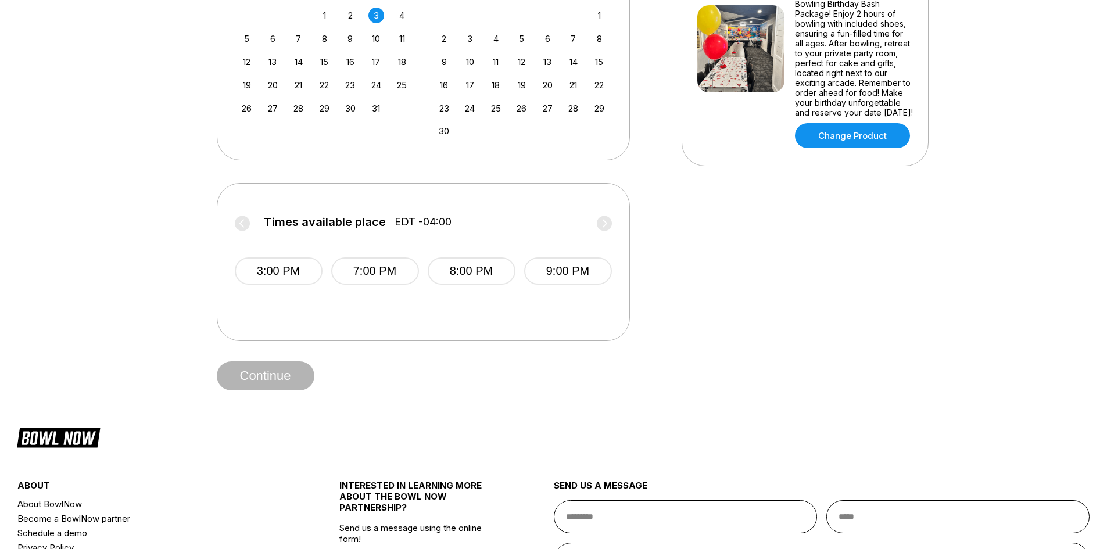
click at [371, 220] on span "Times available place" at bounding box center [325, 222] width 122 height 13
click at [410, 222] on span "EDT -04:00" at bounding box center [422, 222] width 57 height 13
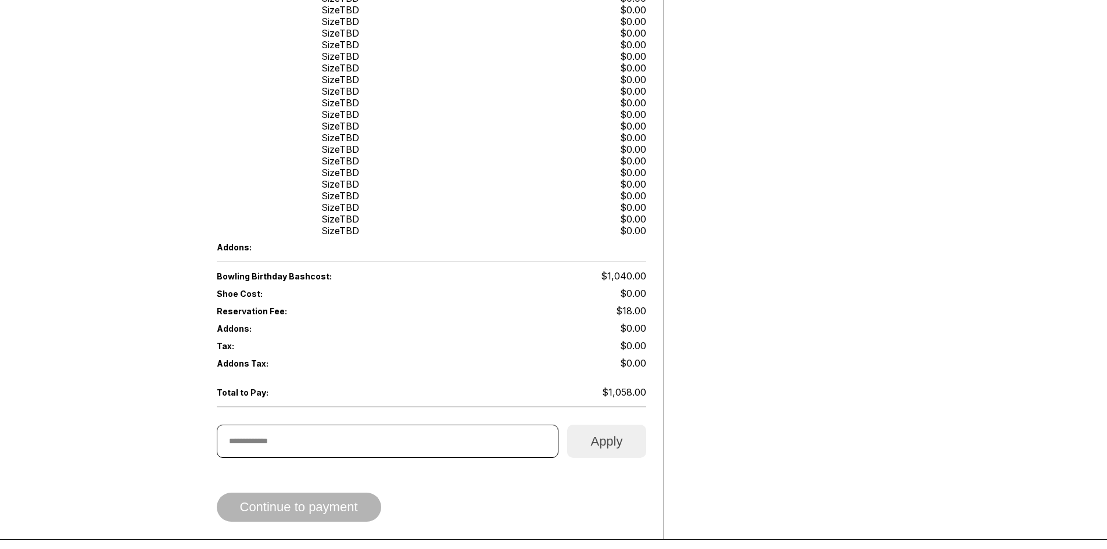
scroll to position [1020, 0]
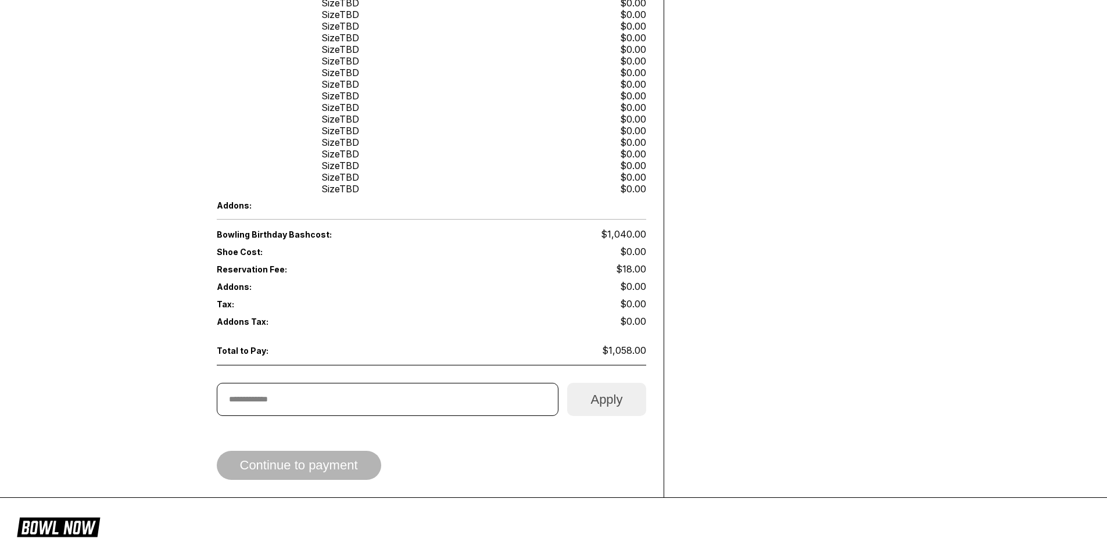
click at [321, 452] on div "Continue to payment" at bounding box center [431, 465] width 429 height 29
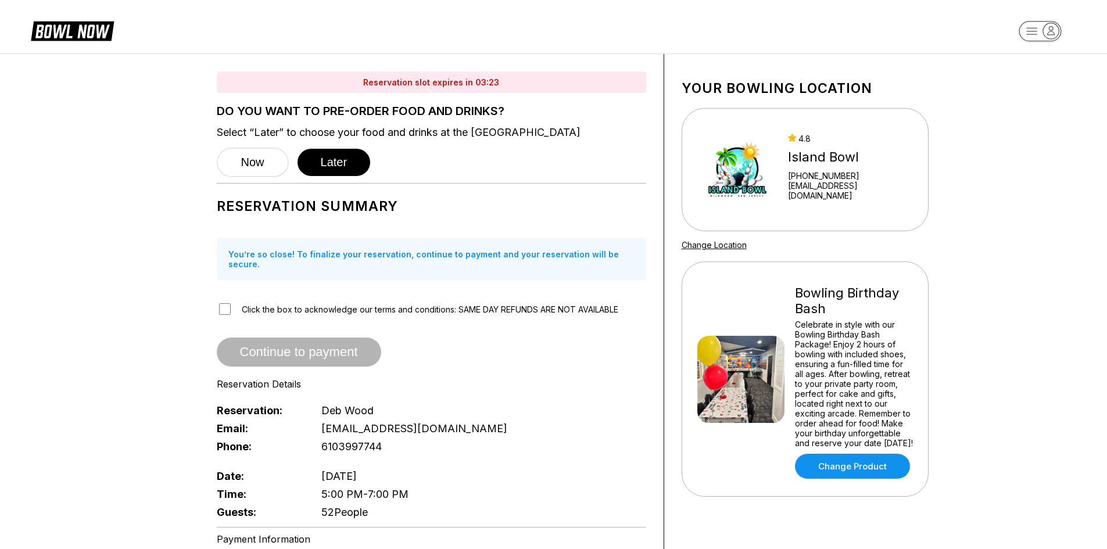
scroll to position [2, 0]
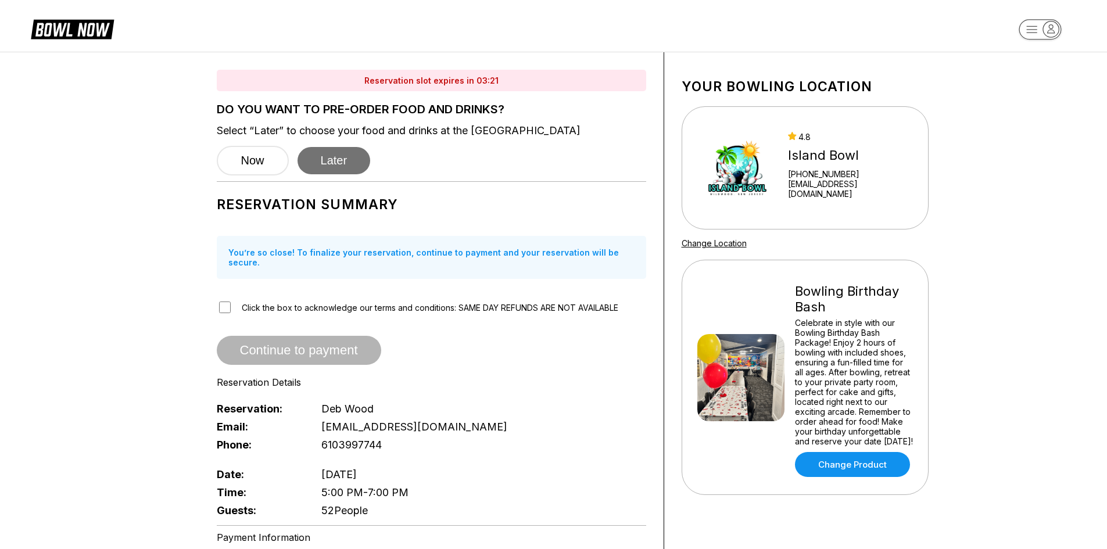
click at [343, 163] on button "Later" at bounding box center [333, 160] width 73 height 27
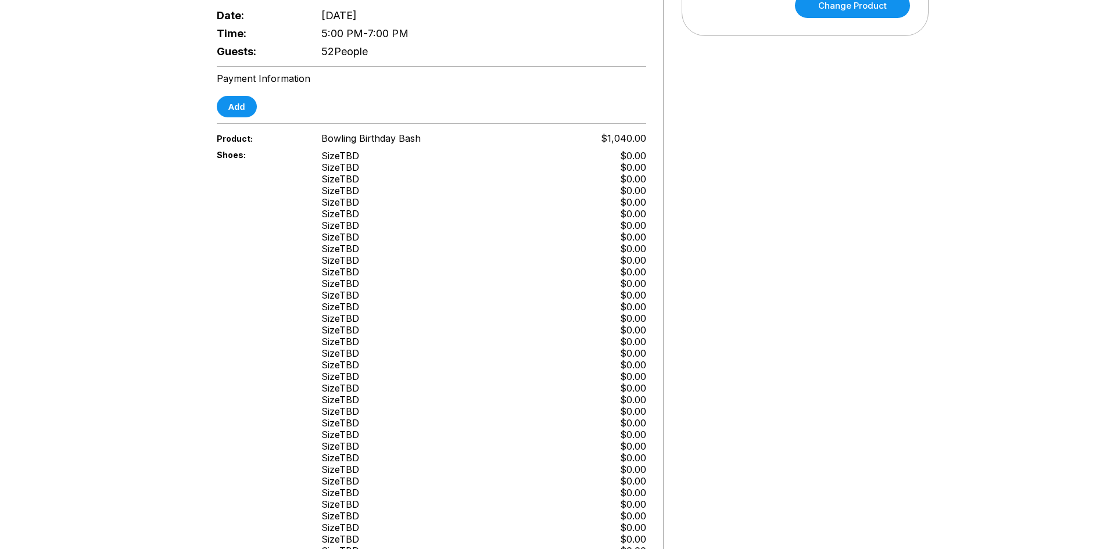
scroll to position [439, 0]
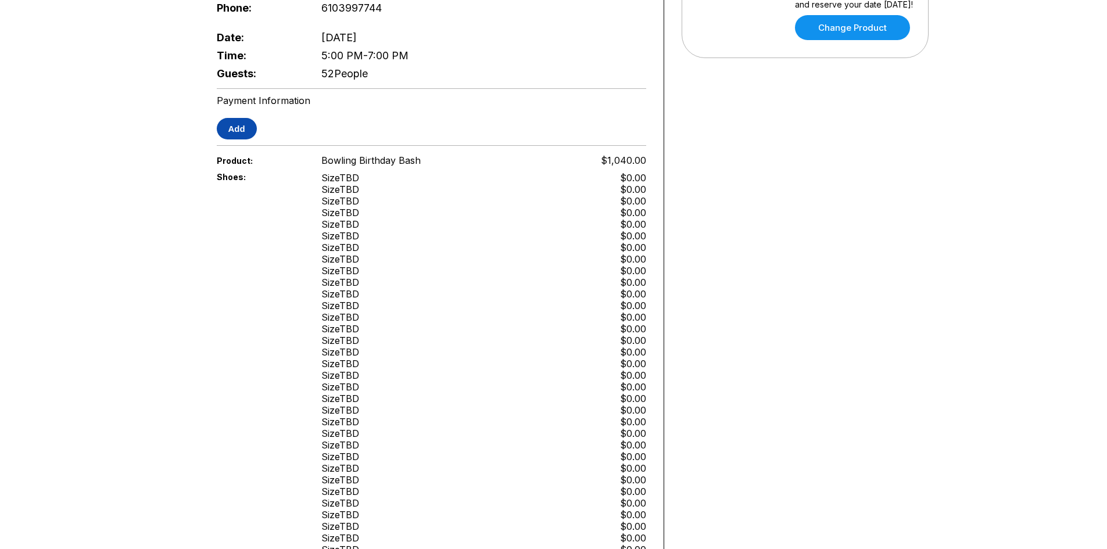
click at [234, 118] on button "Add" at bounding box center [237, 128] width 40 height 21
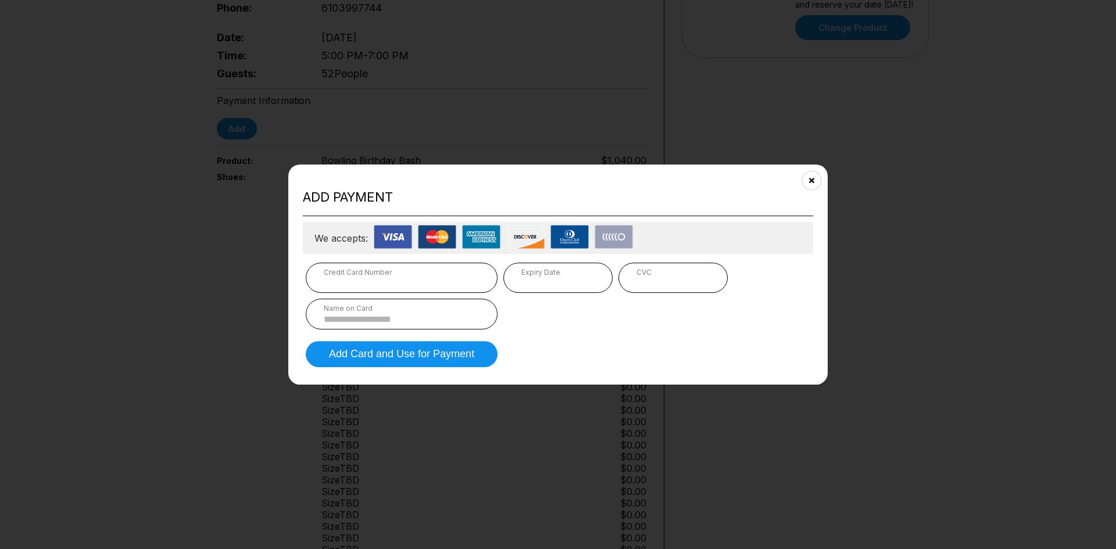
click at [413, 272] on div "Credit Card Number" at bounding box center [402, 272] width 156 height 9
click at [404, 319] on input at bounding box center [402, 319] width 156 height 10
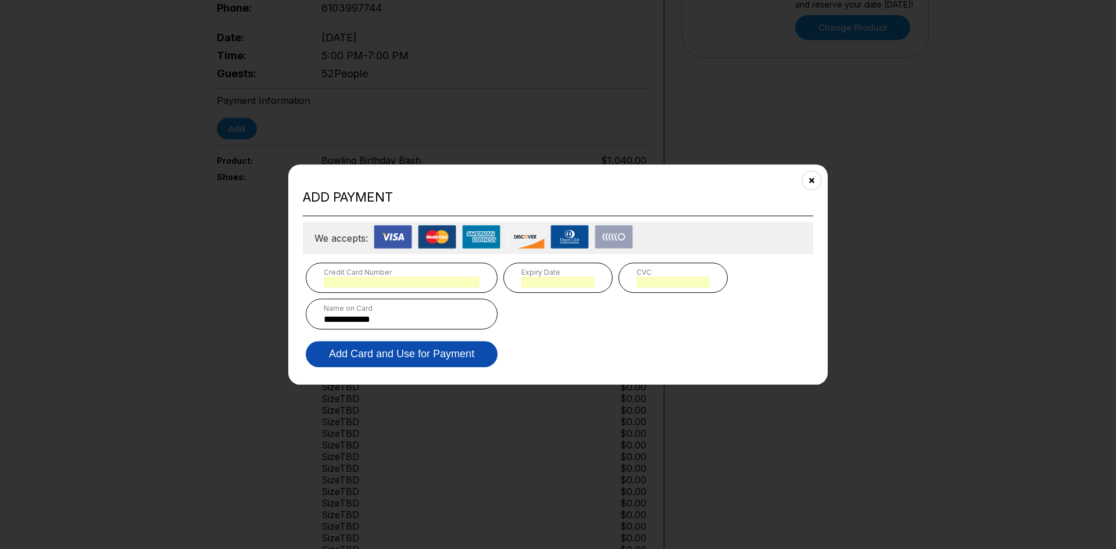
type input "**********"
click at [386, 345] on button "Add Card and Use for Payment" at bounding box center [402, 354] width 192 height 26
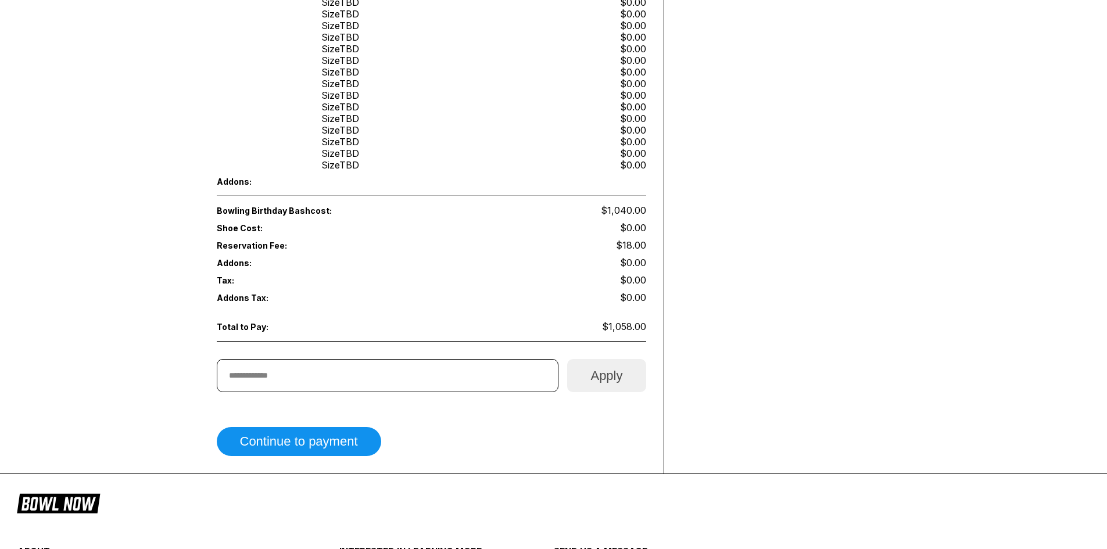
scroll to position [1048, 0]
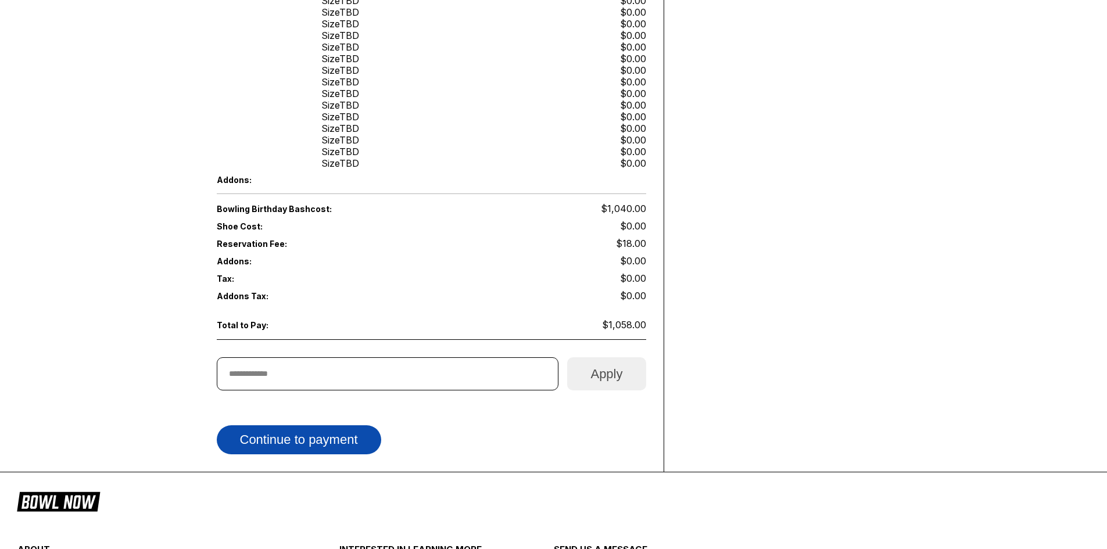
click at [323, 428] on button "Continue to payment" at bounding box center [299, 439] width 164 height 29
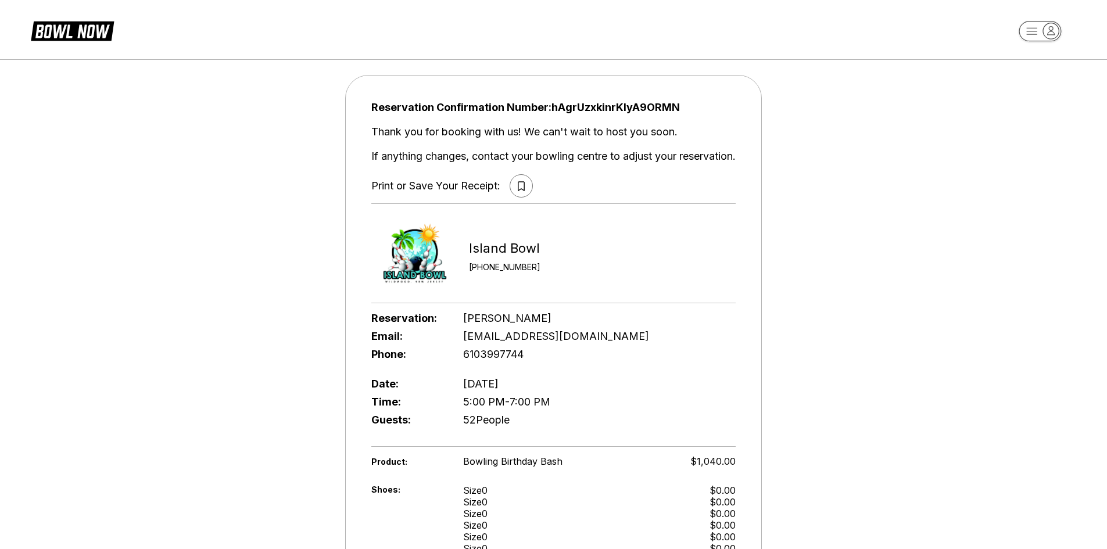
click at [525, 186] on button at bounding box center [521, 185] width 23 height 23
